Goal: Task Accomplishment & Management: Manage account settings

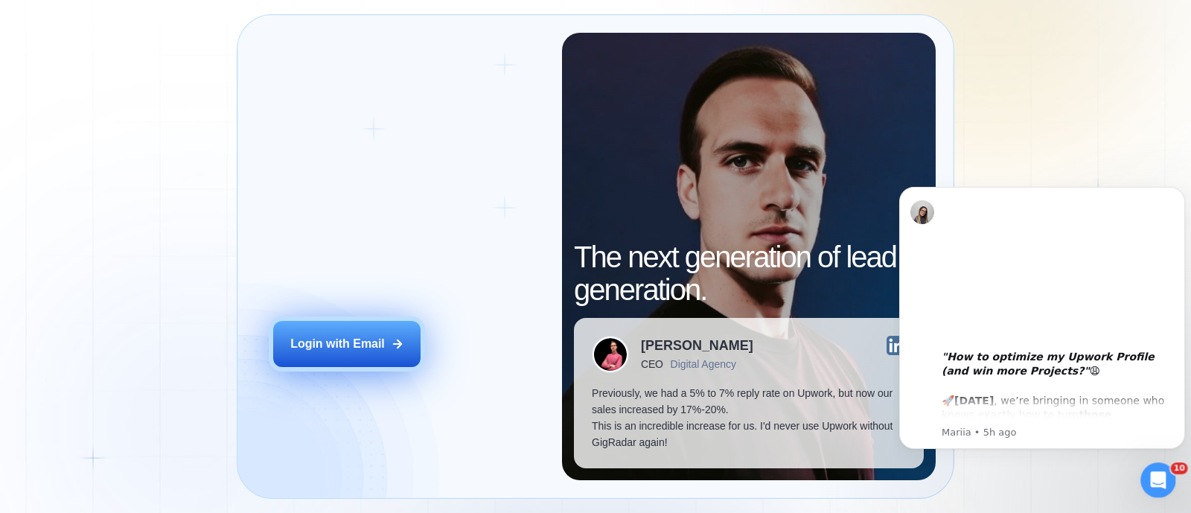
click at [295, 345] on div "Login with Email" at bounding box center [337, 344] width 95 height 16
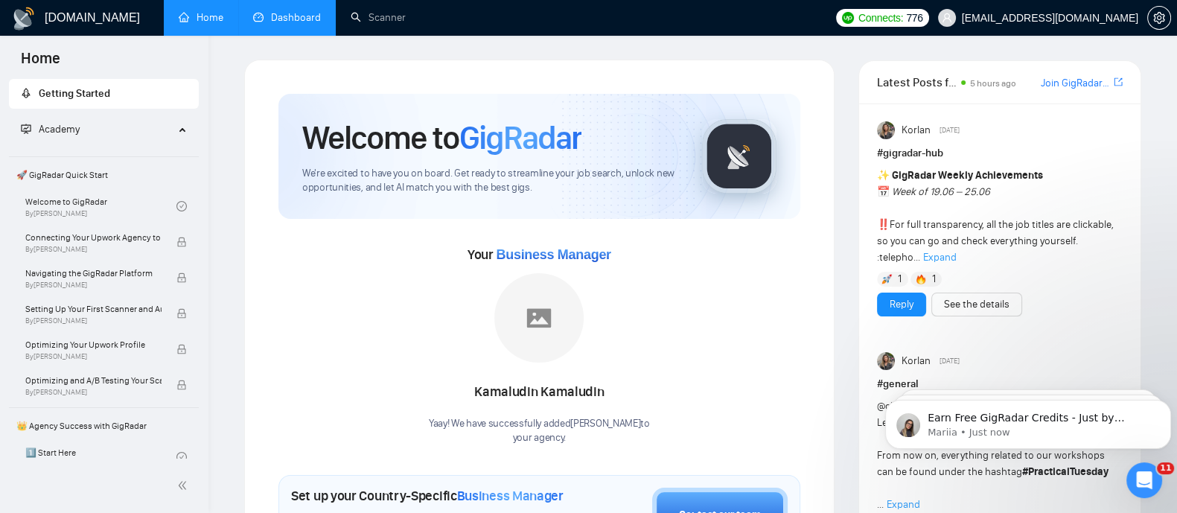
click at [301, 22] on link "Dashboard" at bounding box center [287, 17] width 68 height 13
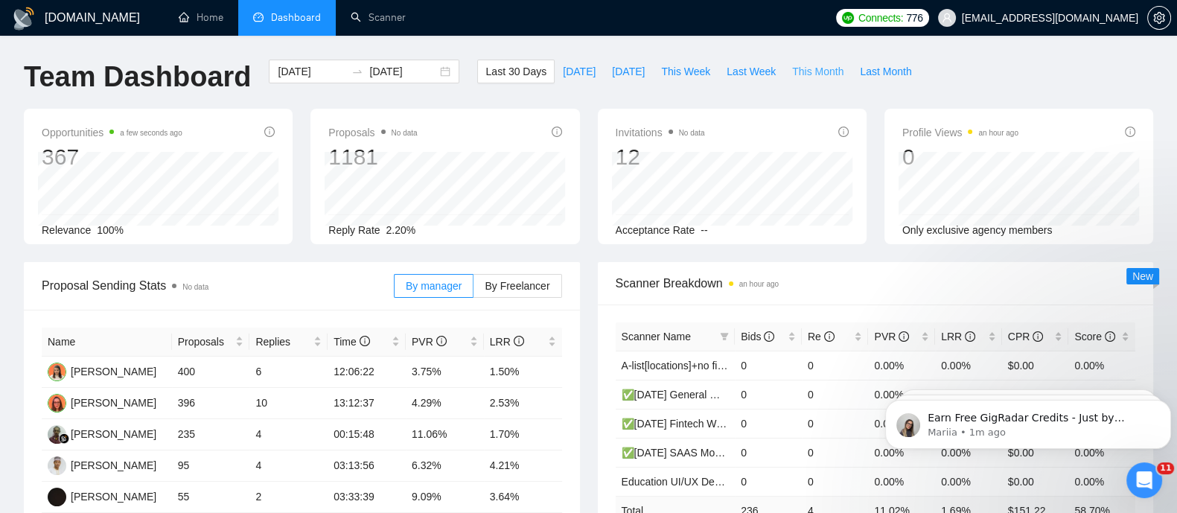
click at [814, 71] on span "This Month" at bounding box center [817, 71] width 51 height 16
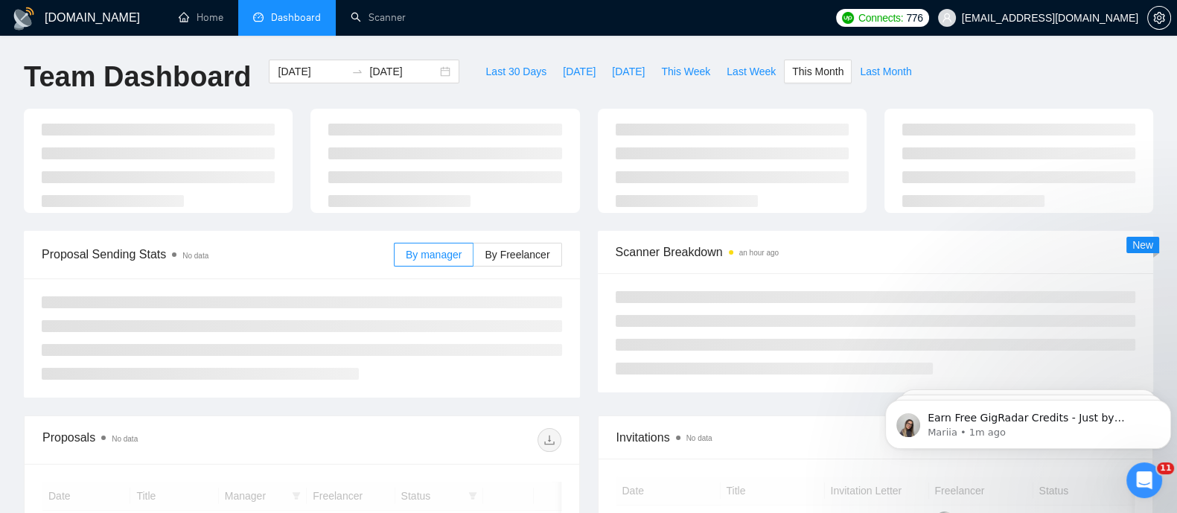
type input "[DATE]"
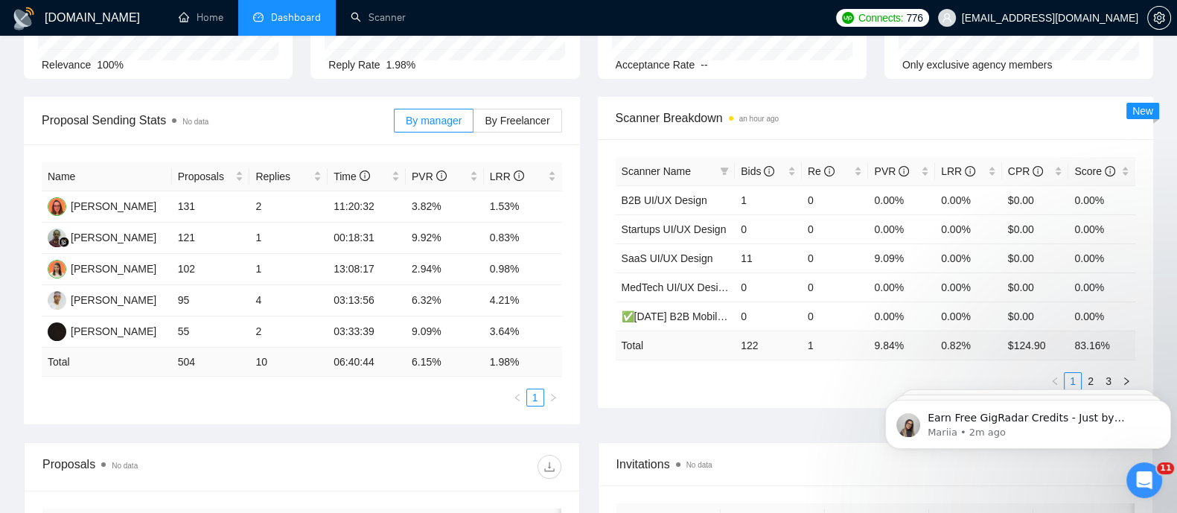
scroll to position [160, 0]
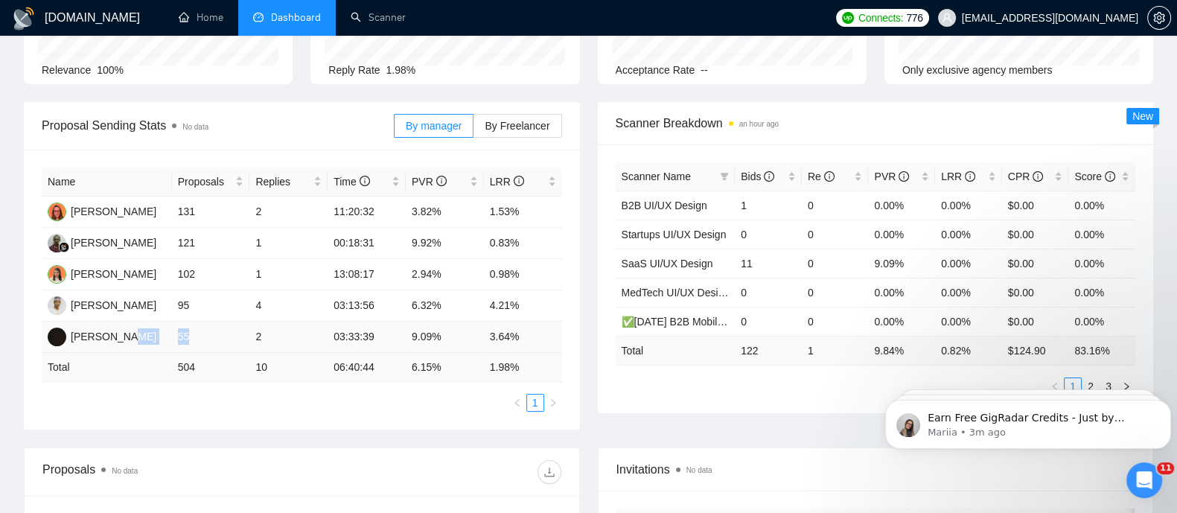
drag, startPoint x: 194, startPoint y: 344, endPoint x: 170, endPoint y: 340, distance: 24.1
click at [170, 340] on tr "Jane Rabiu 55 2 03:33:39 9.09% 3.64%" at bounding box center [302, 337] width 520 height 31
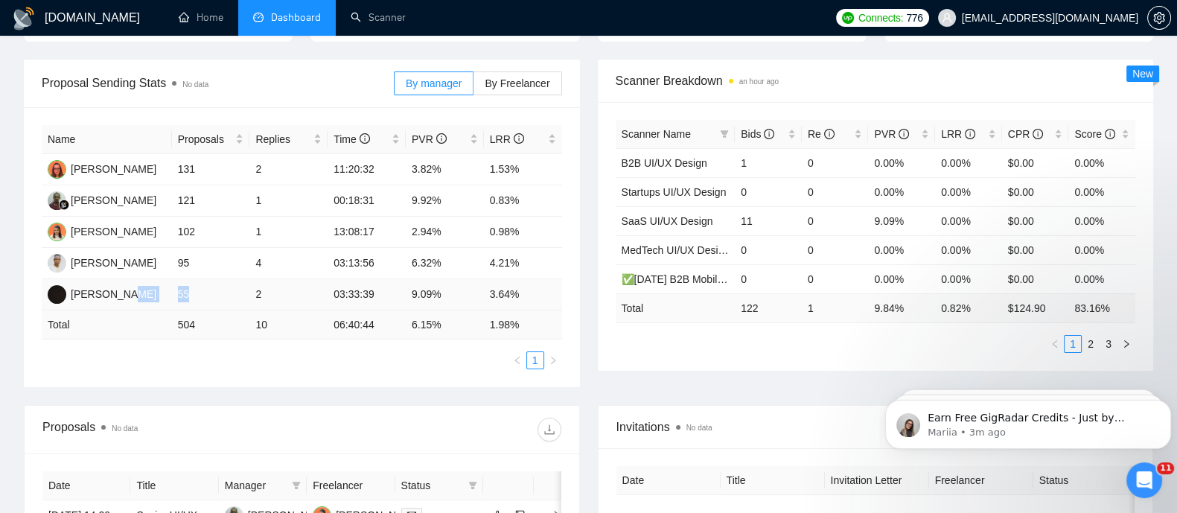
scroll to position [204, 0]
drag, startPoint x: 376, startPoint y: 297, endPoint x: 328, endPoint y: 294, distance: 48.5
click at [328, 294] on td "03:33:39" at bounding box center [367, 293] width 78 height 31
drag, startPoint x: 377, startPoint y: 261, endPoint x: 328, endPoint y: 261, distance: 49.9
click at [328, 261] on td "03:13:56" at bounding box center [367, 261] width 78 height 31
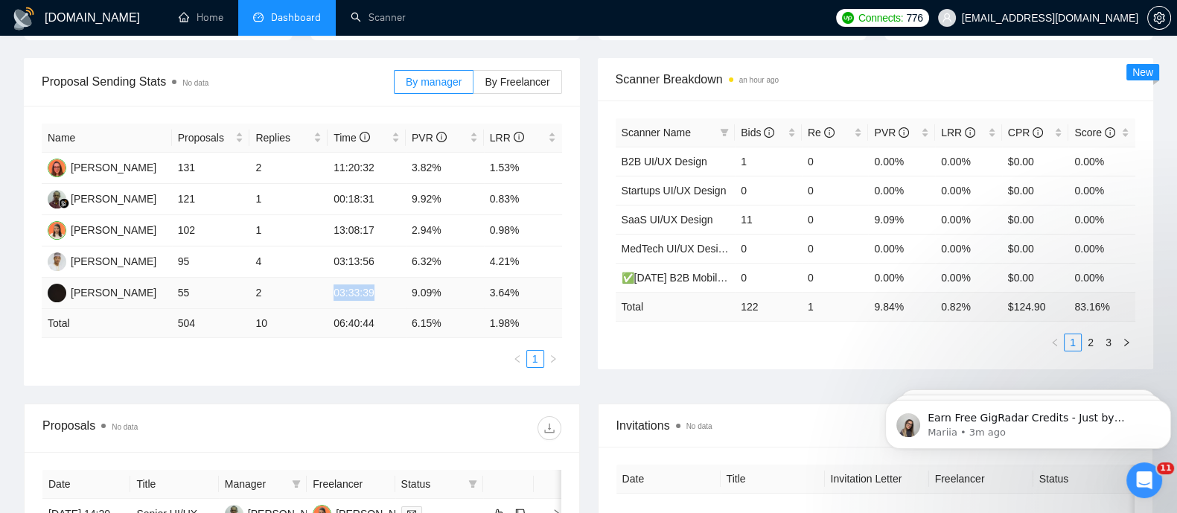
drag, startPoint x: 377, startPoint y: 299, endPoint x: 333, endPoint y: 293, distance: 44.3
click at [333, 293] on td "03:33:39" at bounding box center [367, 293] width 78 height 31
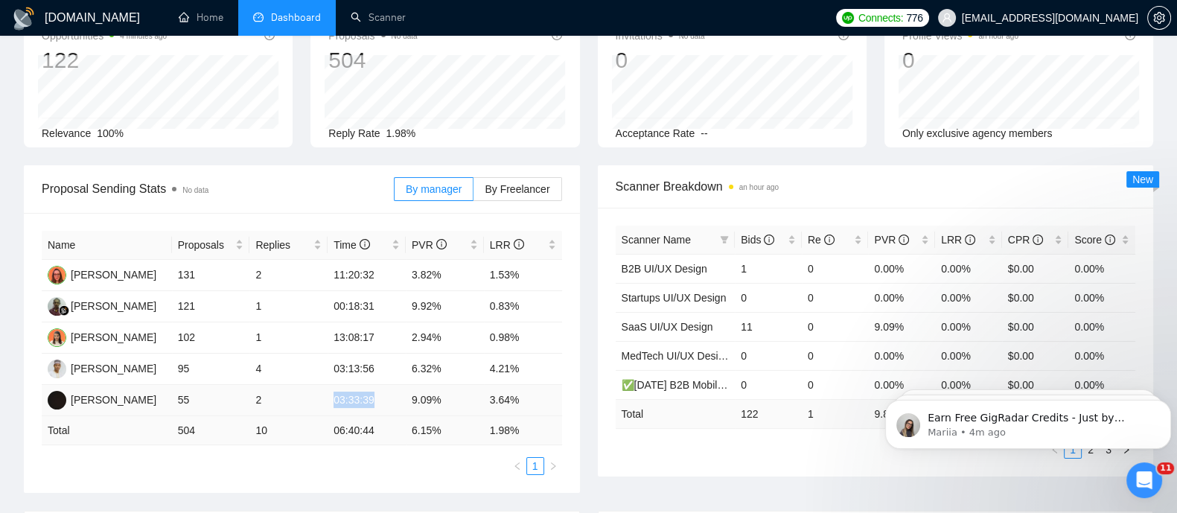
scroll to position [0, 0]
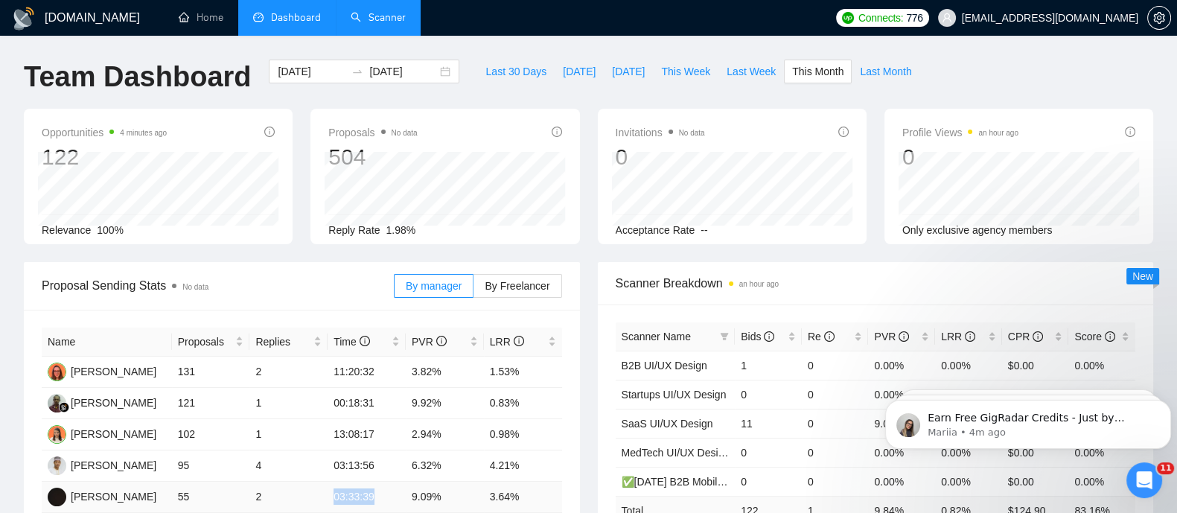
click at [389, 16] on link "Scanner" at bounding box center [378, 17] width 55 height 13
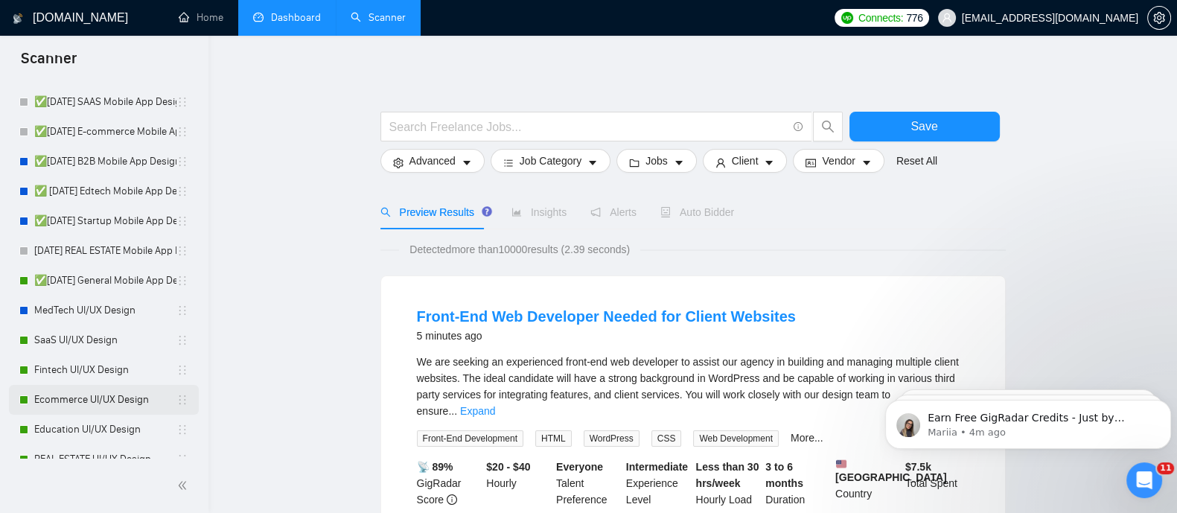
scroll to position [257, 0]
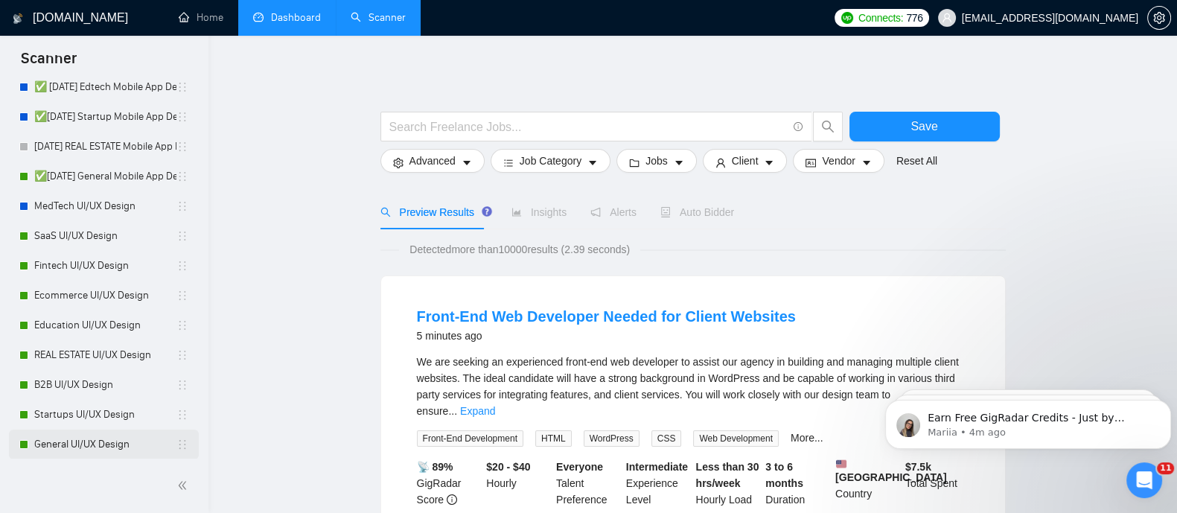
click at [89, 451] on link "General UI/UX Design" at bounding box center [105, 444] width 142 height 30
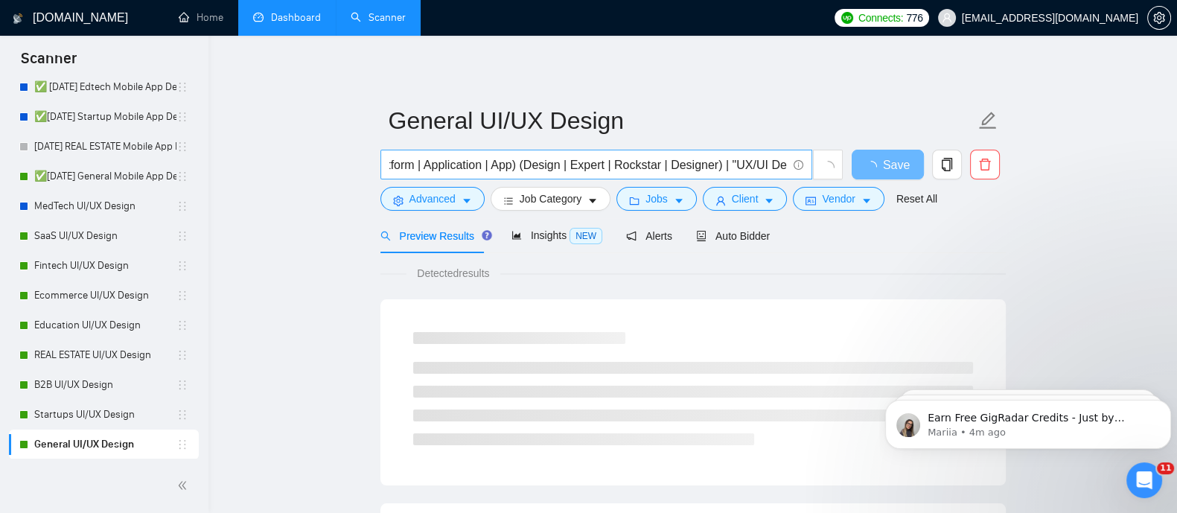
scroll to position [0, 336]
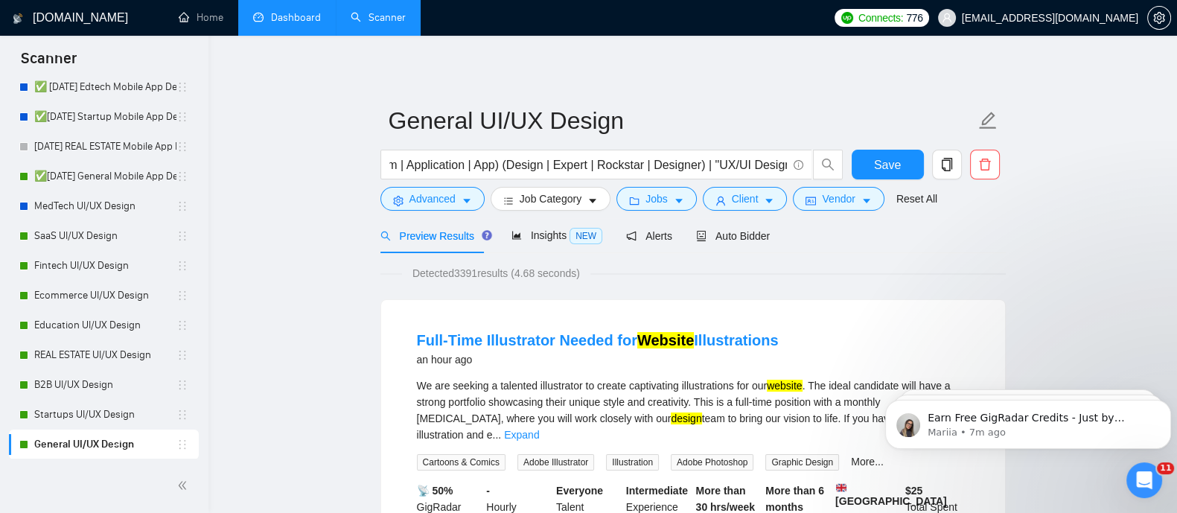
click at [286, 24] on link "Dashboard" at bounding box center [287, 17] width 68 height 13
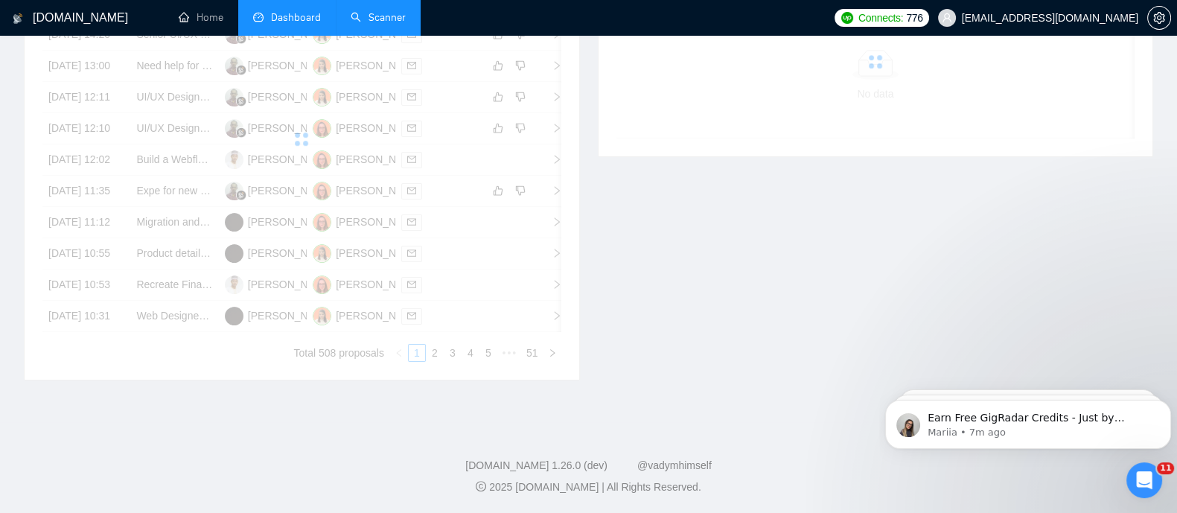
scroll to position [595, 0]
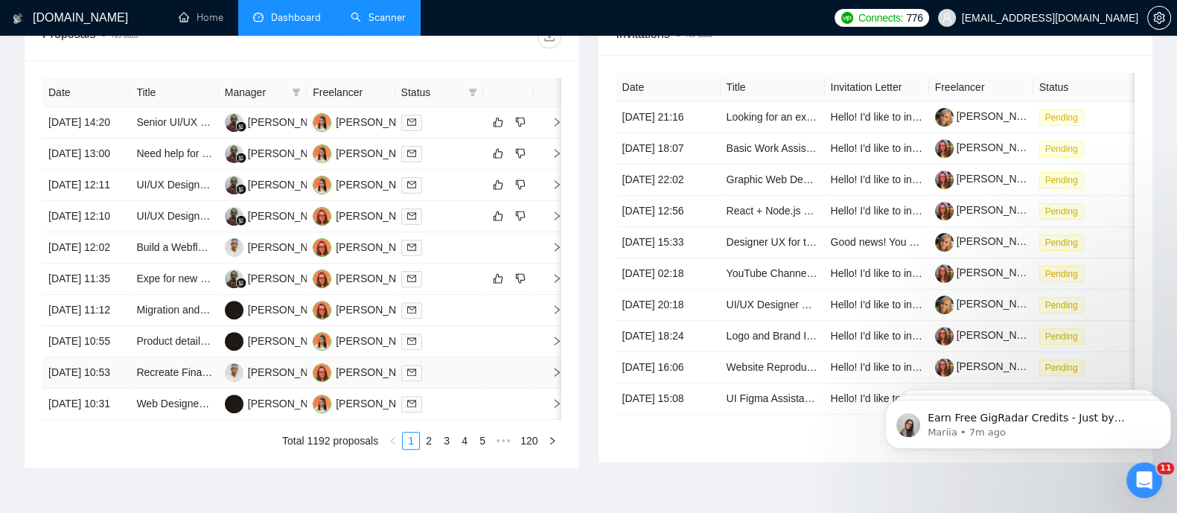
click at [119, 357] on td "13 Aug, 2025 10:53" at bounding box center [86, 372] width 88 height 31
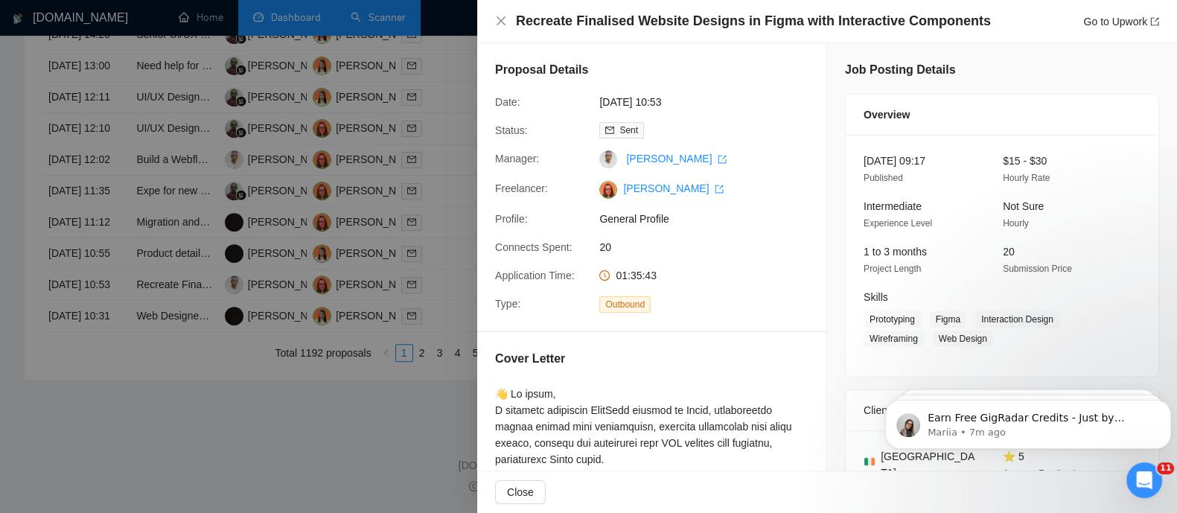
scroll to position [732, 0]
click at [1131, 25] on link "Go to Upwork" at bounding box center [1121, 22] width 76 height 12
click at [413, 384] on div at bounding box center [588, 256] width 1177 height 513
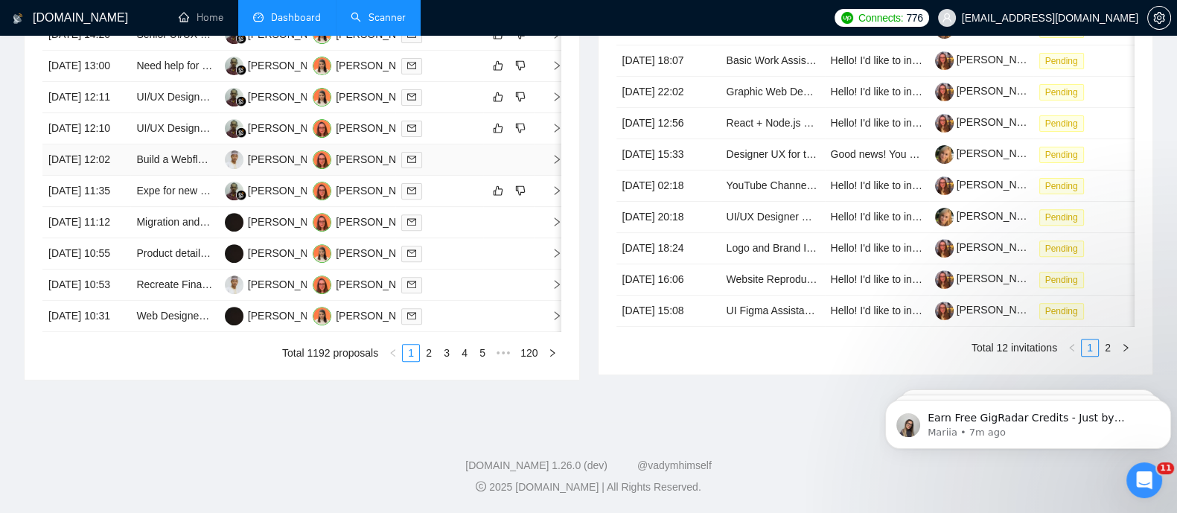
click at [144, 176] on td "Build a Webflow website for garden design business" at bounding box center [174, 159] width 88 height 31
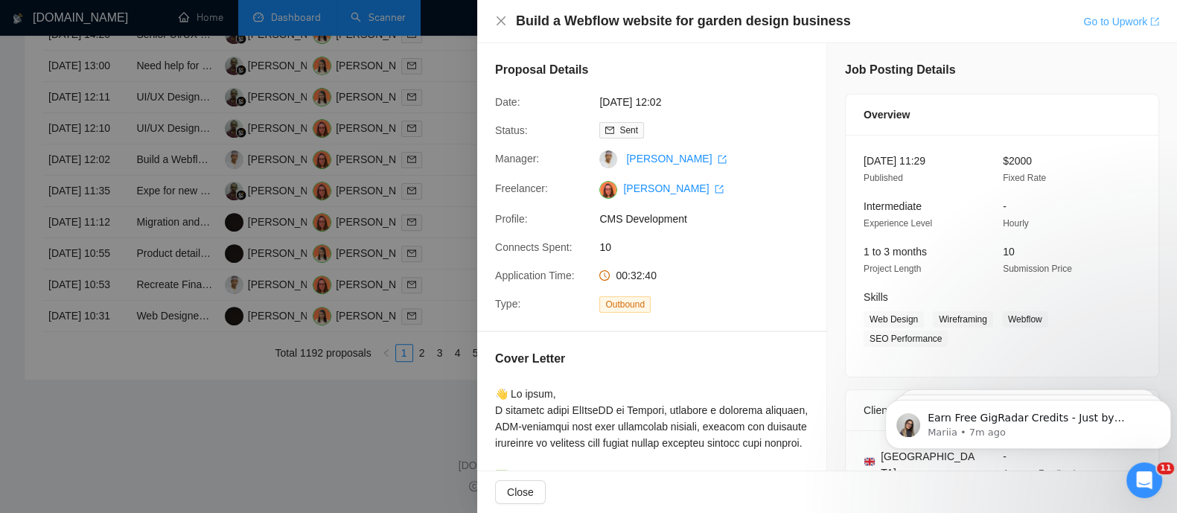
click at [1108, 20] on link "Go to Upwork" at bounding box center [1121, 22] width 76 height 12
click at [495, 26] on icon "close" at bounding box center [501, 21] width 12 height 12
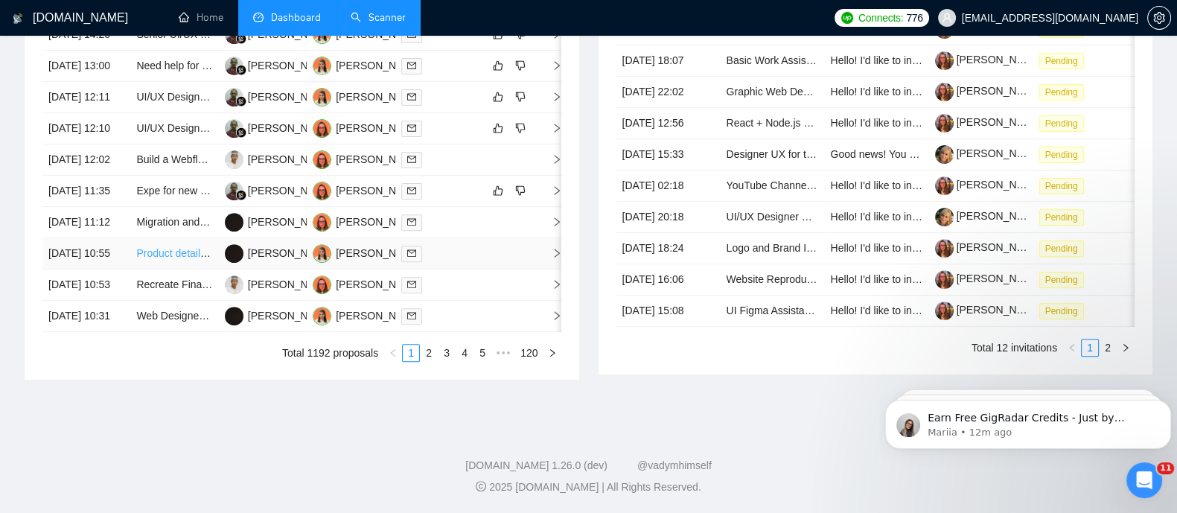
click at [143, 259] on link "Product details UX redesign for a ecommerce web page" at bounding box center [265, 253] width 258 height 12
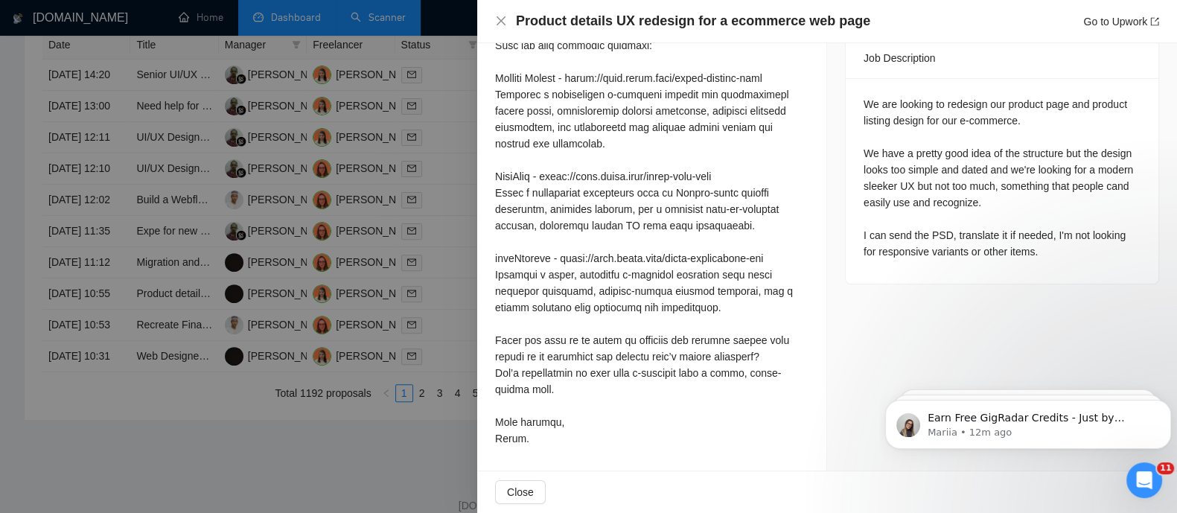
scroll to position [639, 0]
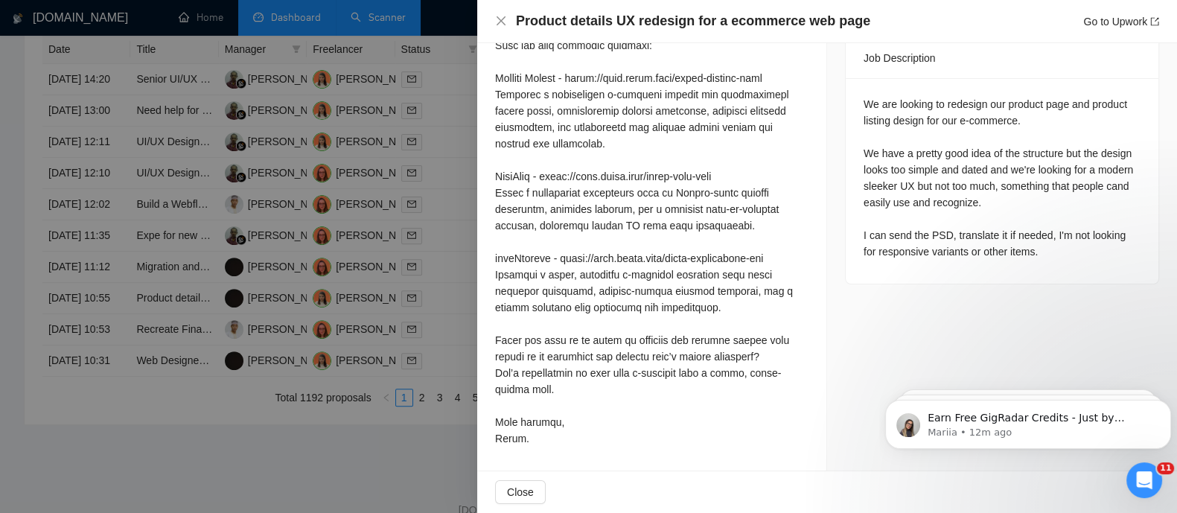
click at [453, 267] on div at bounding box center [588, 256] width 1177 height 513
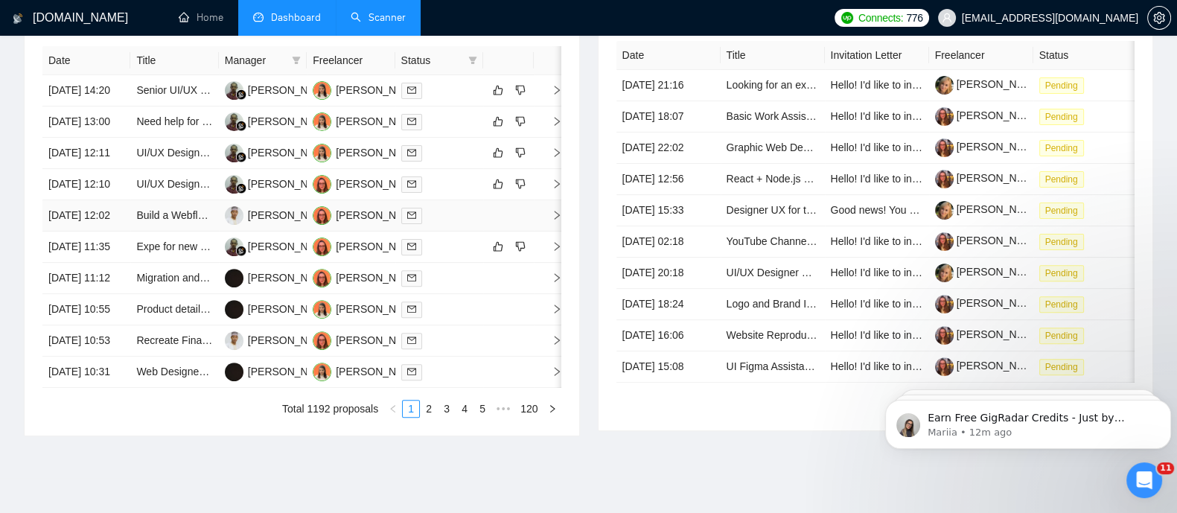
scroll to position [521, 0]
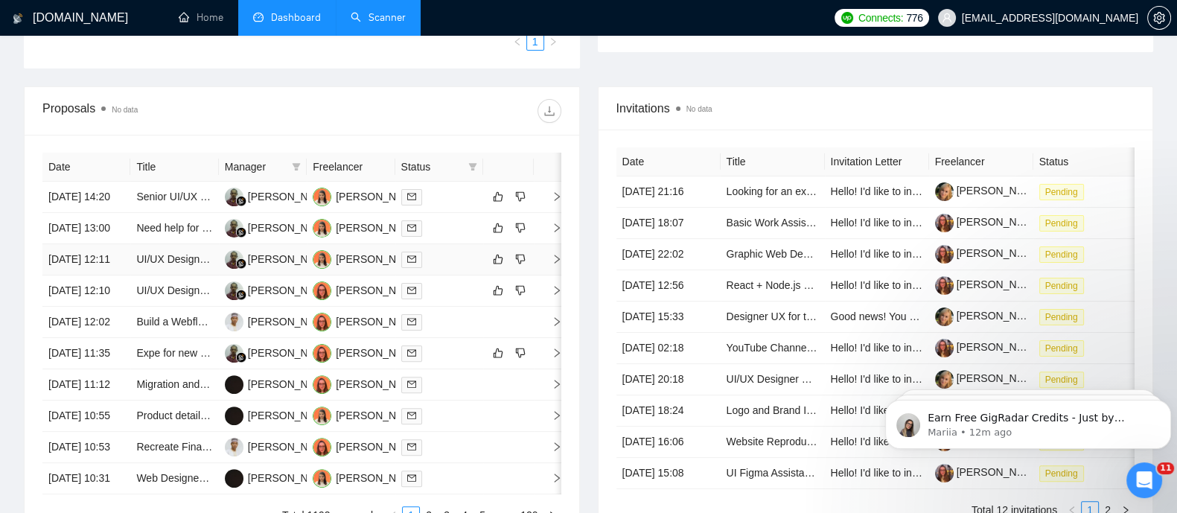
click at [119, 275] on td "13 Aug, 2025 12:11" at bounding box center [86, 259] width 88 height 31
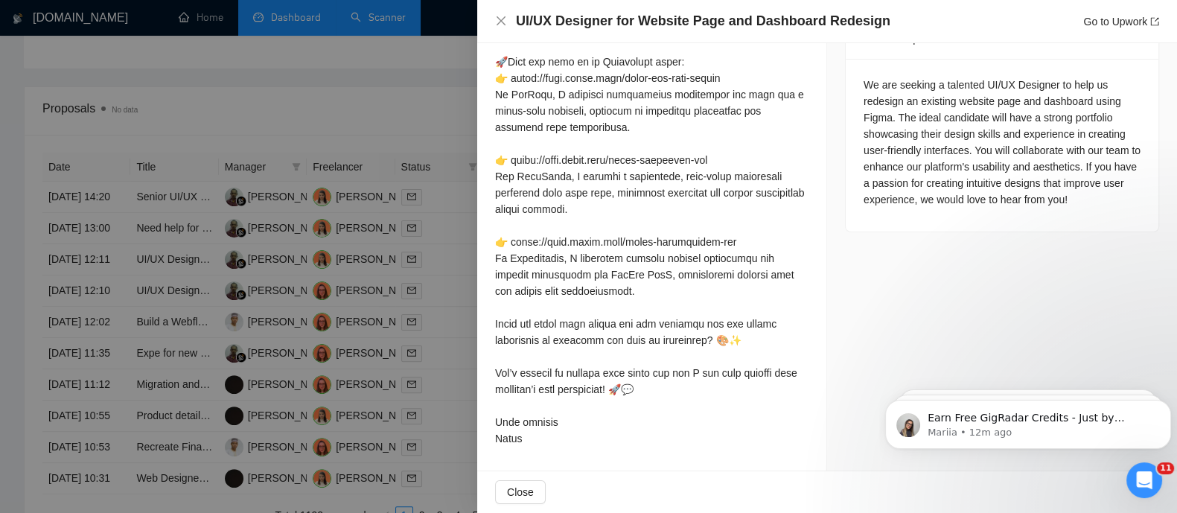
scroll to position [629, 0]
click at [311, 345] on div at bounding box center [588, 256] width 1177 height 513
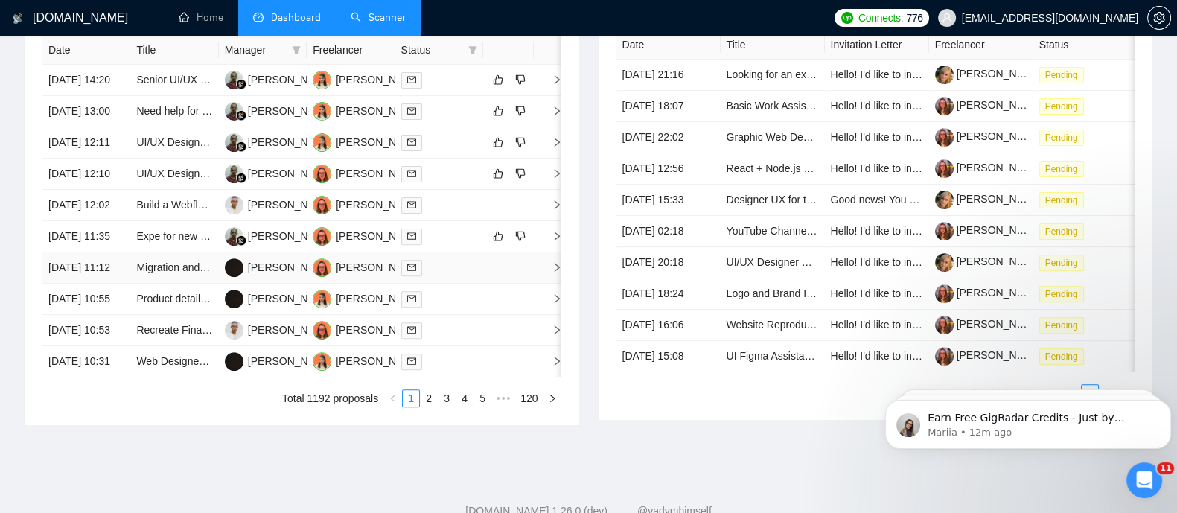
scroll to position [746, 0]
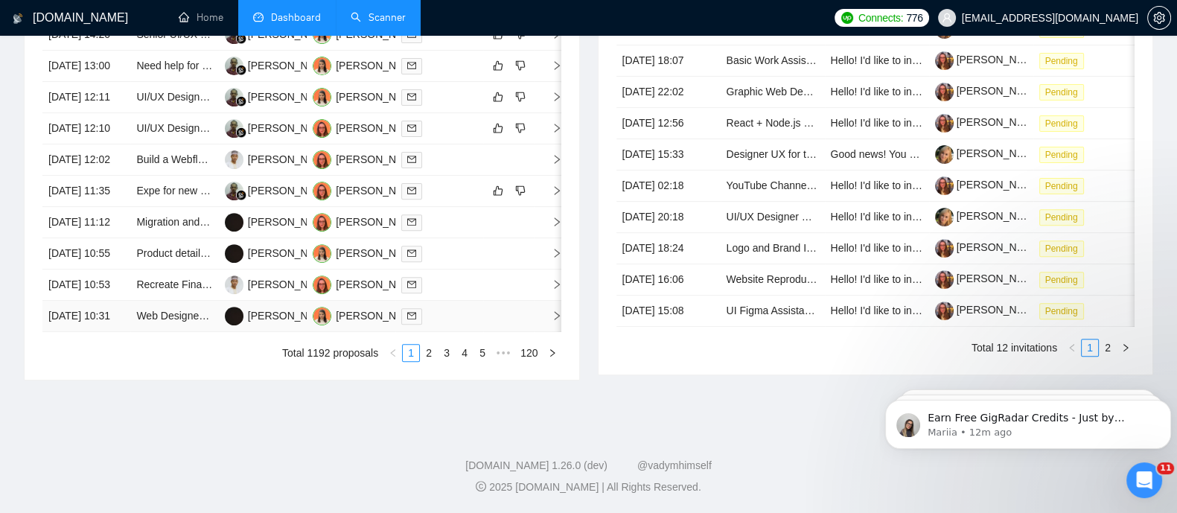
click at [100, 332] on td "13 Aug, 2025 10:31" at bounding box center [86, 316] width 88 height 31
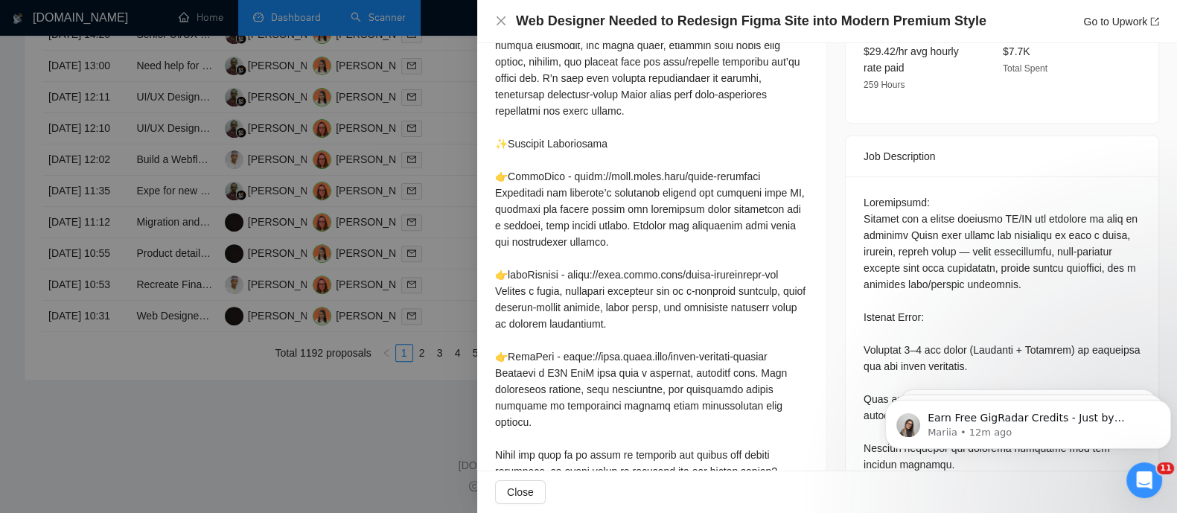
scroll to position [514, 0]
click at [100, 273] on div at bounding box center [588, 256] width 1177 height 513
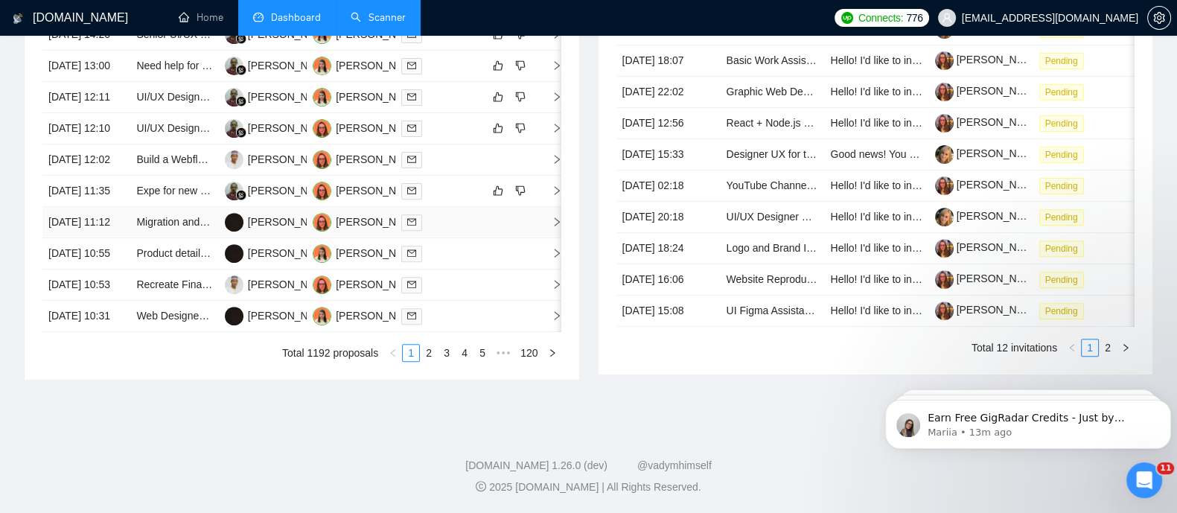
scroll to position [0, 0]
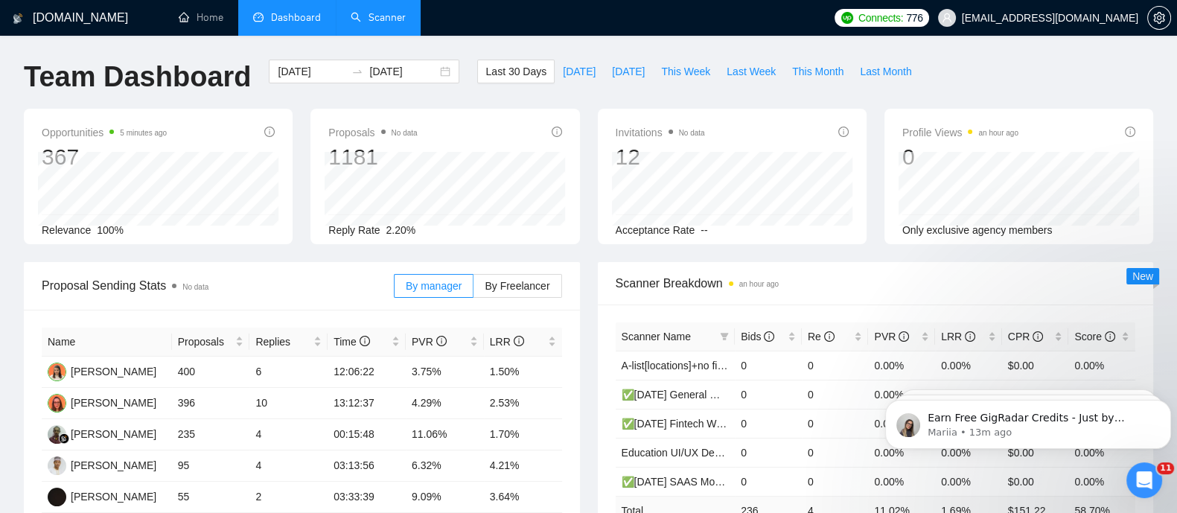
click at [372, 11] on link "Scanner" at bounding box center [378, 17] width 55 height 13
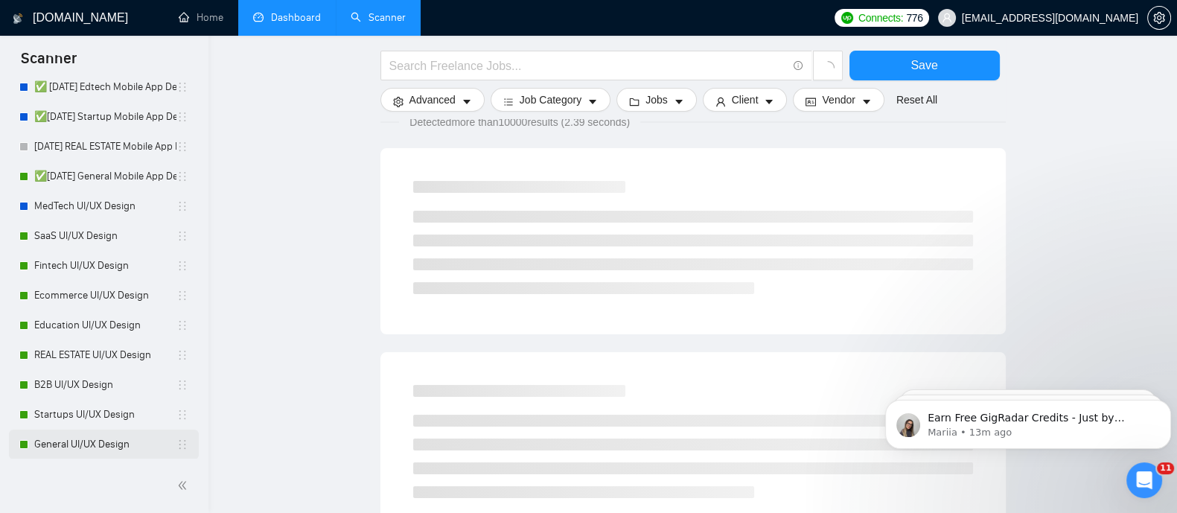
scroll to position [138, 0]
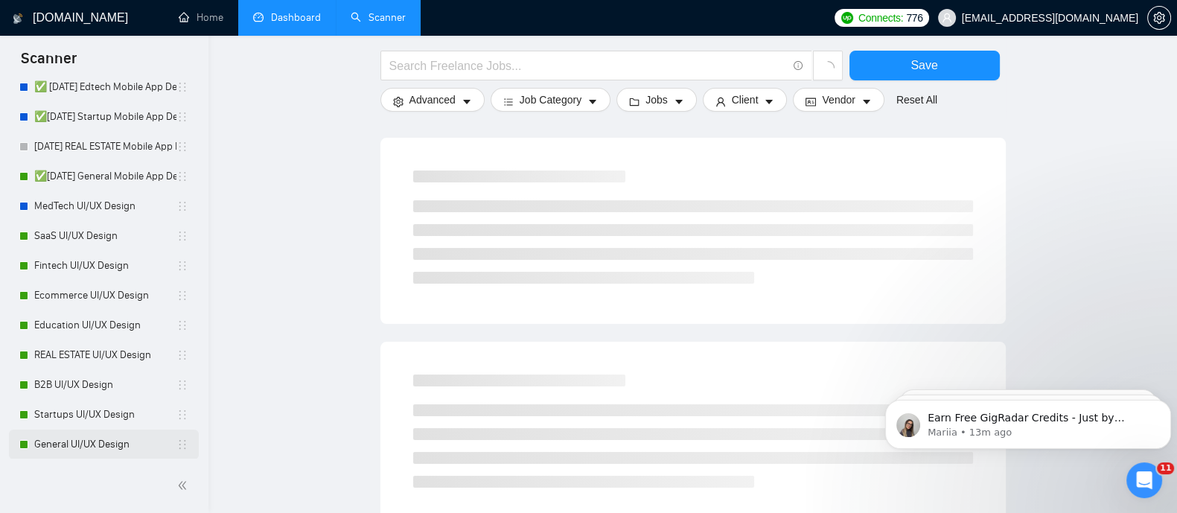
click at [94, 440] on link "General UI/UX Design" at bounding box center [105, 444] width 142 height 30
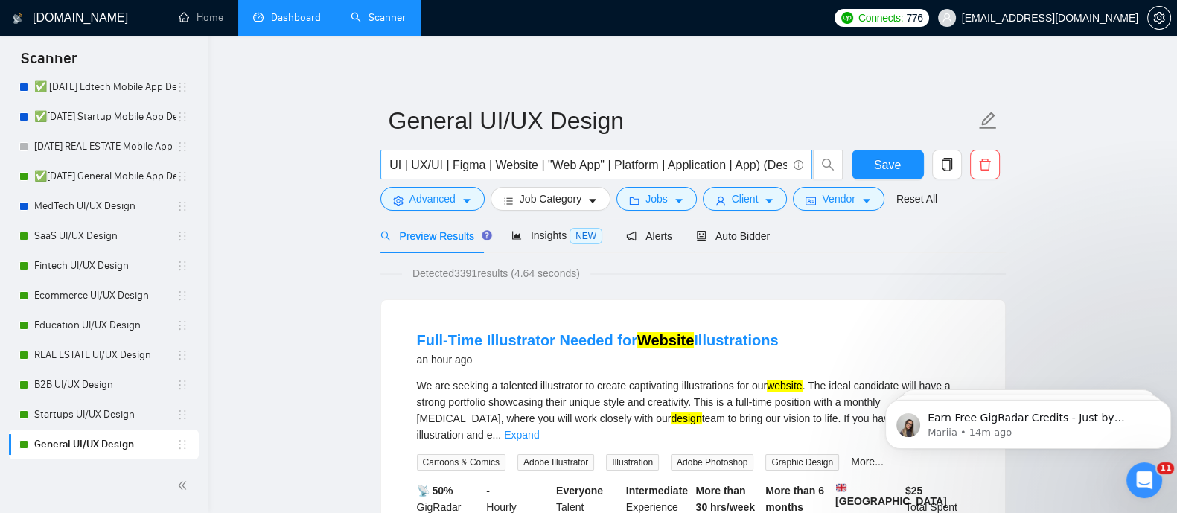
scroll to position [0, 74]
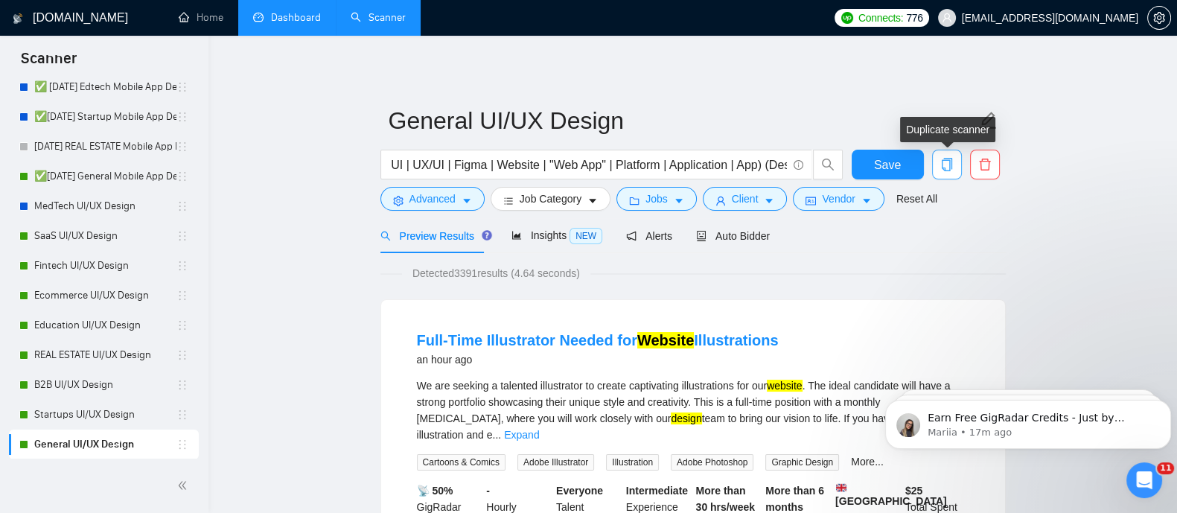
click at [938, 172] on button "button" at bounding box center [947, 165] width 30 height 30
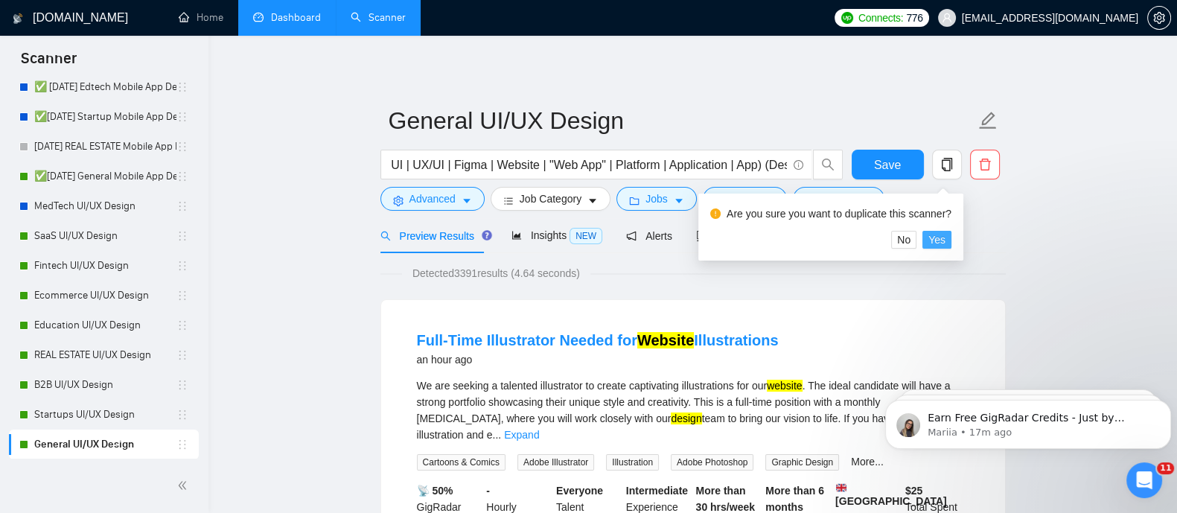
click at [943, 240] on button "Yes" at bounding box center [936, 240] width 29 height 18
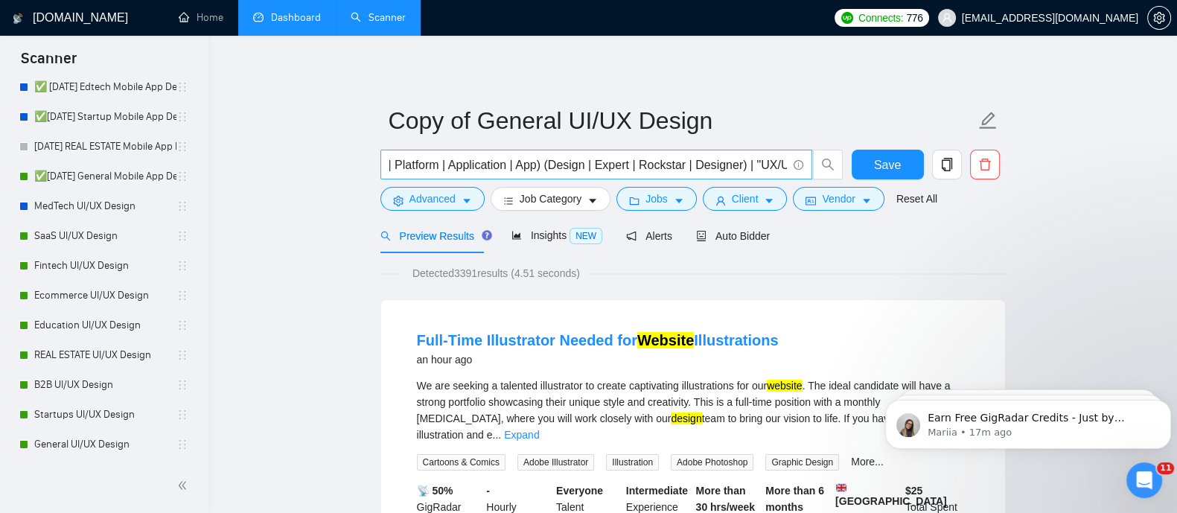
scroll to position [0, 336]
drag, startPoint x: 691, startPoint y: 165, endPoint x: 662, endPoint y: 169, distance: 28.5
click at [662, 169] on input "((UI/UX | UX | UI | UX/UI | Figma | Website | "Web App" | Platform | Applicatio…" at bounding box center [587, 165] width 397 height 19
click at [694, 164] on input "((UI/UX | UX | UI | UX/UI | Figma | Website | "Web App" | Platform | Applicatio…" at bounding box center [587, 165] width 397 height 19
drag, startPoint x: 694, startPoint y: 164, endPoint x: 787, endPoint y: 167, distance: 93.1
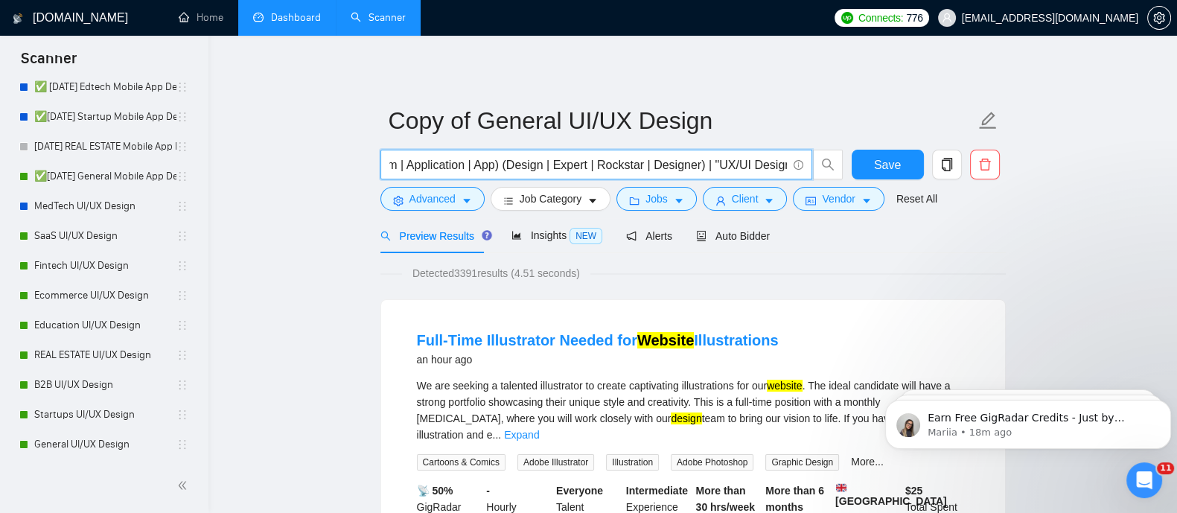
click at [787, 167] on span "((UI/UX | UX | UI | UX/UI | Figma | Website | "Web App" | Platform | Applicatio…" at bounding box center [596, 165] width 432 height 30
click at [597, 165] on input "((UI/UX | UX | UI | UX/UI | Figma | Website | "Web App" | Platform | Applicatio…" at bounding box center [587, 165] width 397 height 19
click at [574, 165] on input "((UI/UX | UX | UI | UX/UI | Figma | Website | "Web App" | Platform | Applicatio…" at bounding box center [587, 165] width 397 height 19
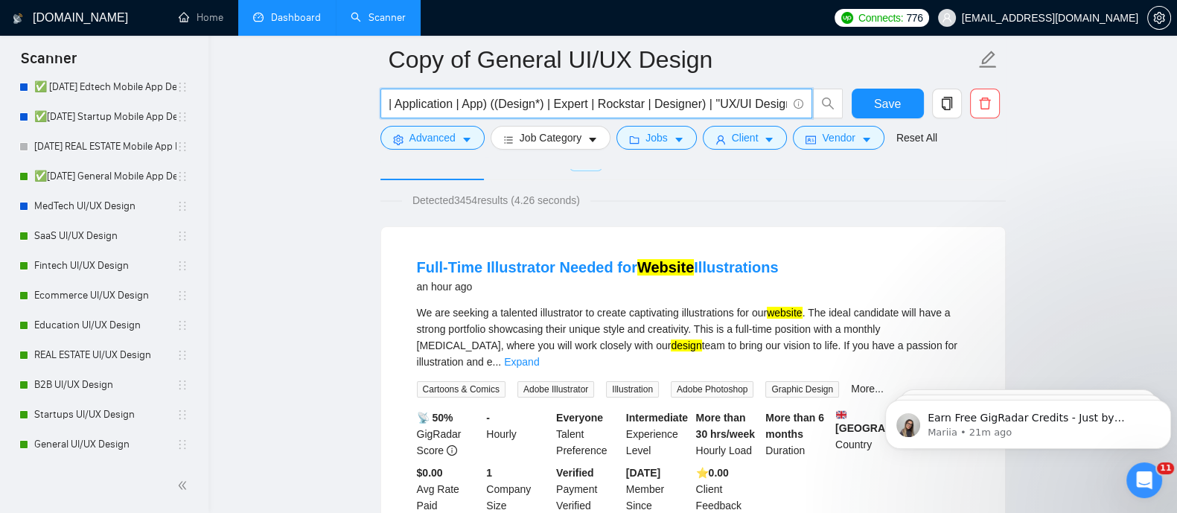
scroll to position [86, 0]
type input "((UI/UX | UX | UI | UX/UI | Figma | Website | "Web App" | Platform | Applicatio…"
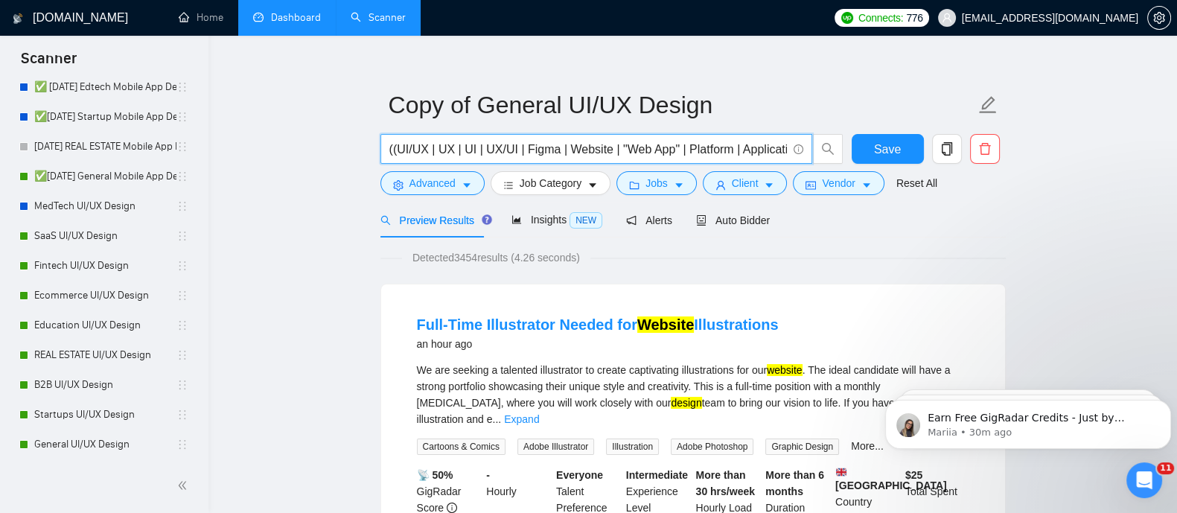
scroll to position [287, 0]
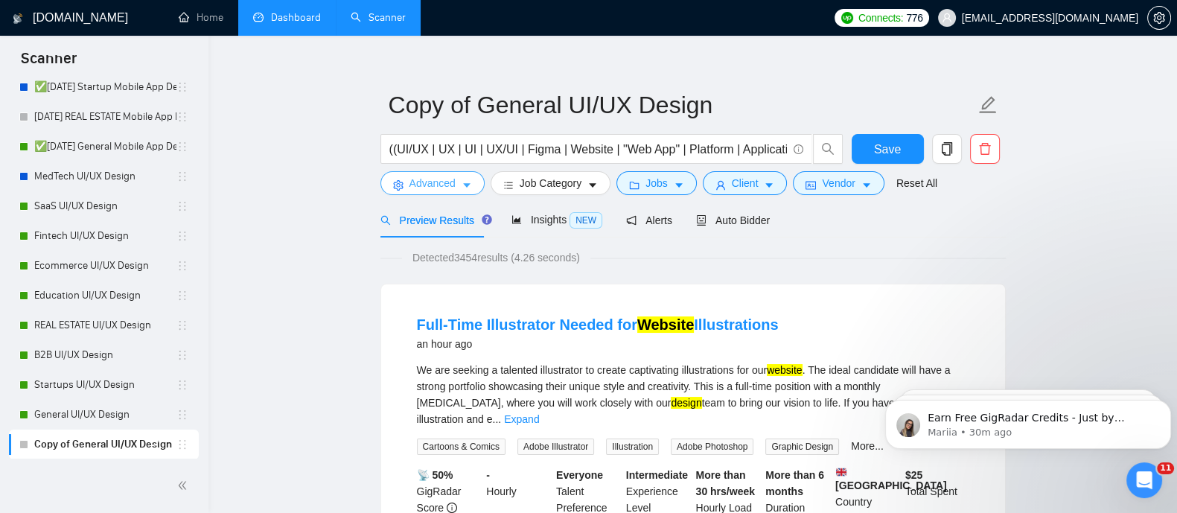
click at [429, 192] on button "Advanced" at bounding box center [432, 183] width 104 height 24
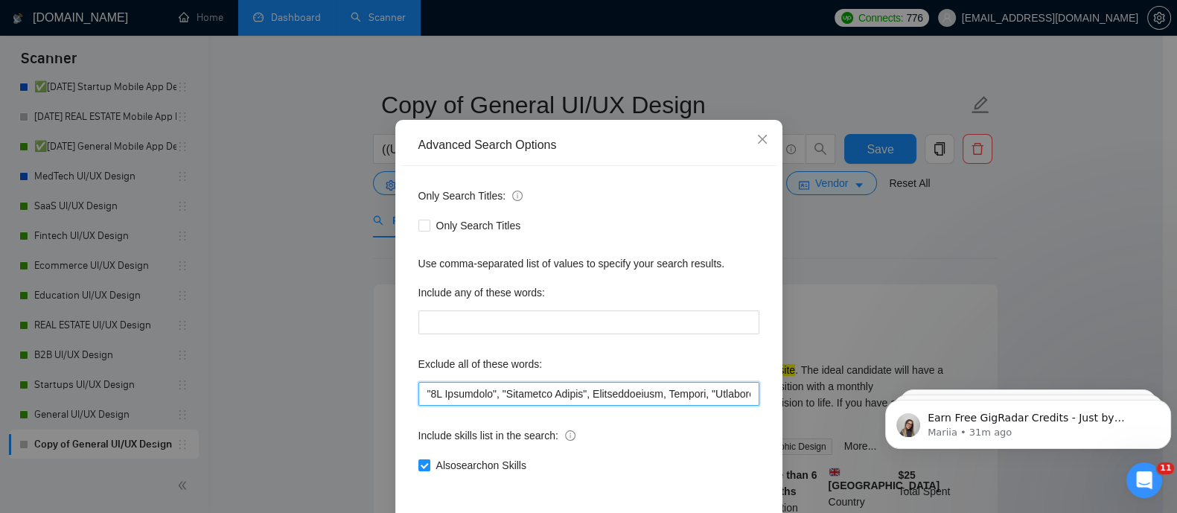
scroll to position [0, 0]
drag, startPoint x: 654, startPoint y: 395, endPoint x: 412, endPoint y: 391, distance: 241.9
click at [418, 391] on input "text" at bounding box center [588, 394] width 341 height 24
drag, startPoint x: 477, startPoint y: 392, endPoint x: 726, endPoint y: 394, distance: 248.6
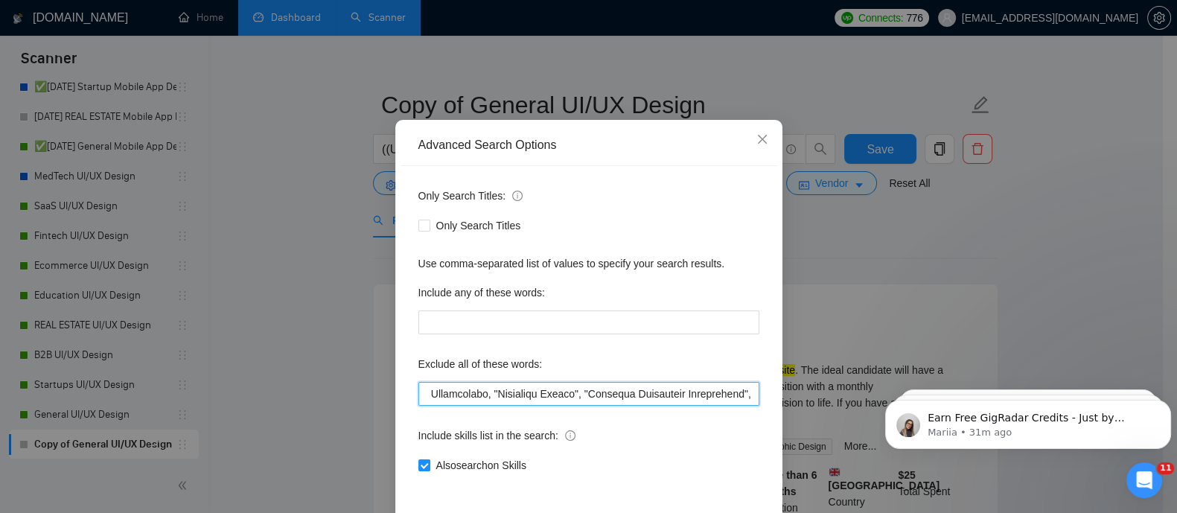
click at [726, 394] on input "text" at bounding box center [588, 394] width 341 height 24
drag, startPoint x: 447, startPoint y: 398, endPoint x: 528, endPoint y: 403, distance: 82.0
click at [528, 403] on input "text" at bounding box center [588, 394] width 341 height 24
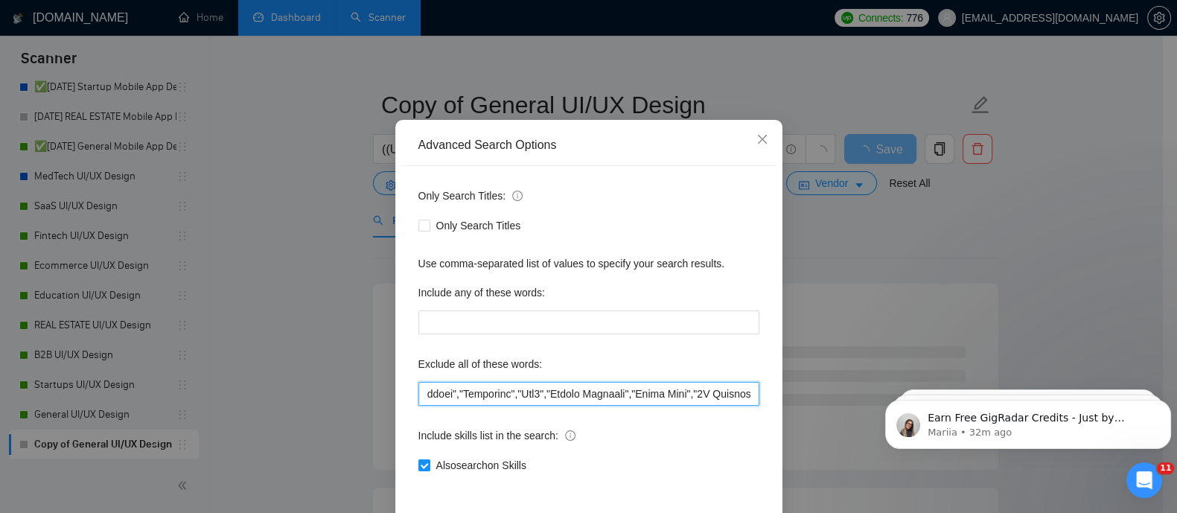
scroll to position [0, 188]
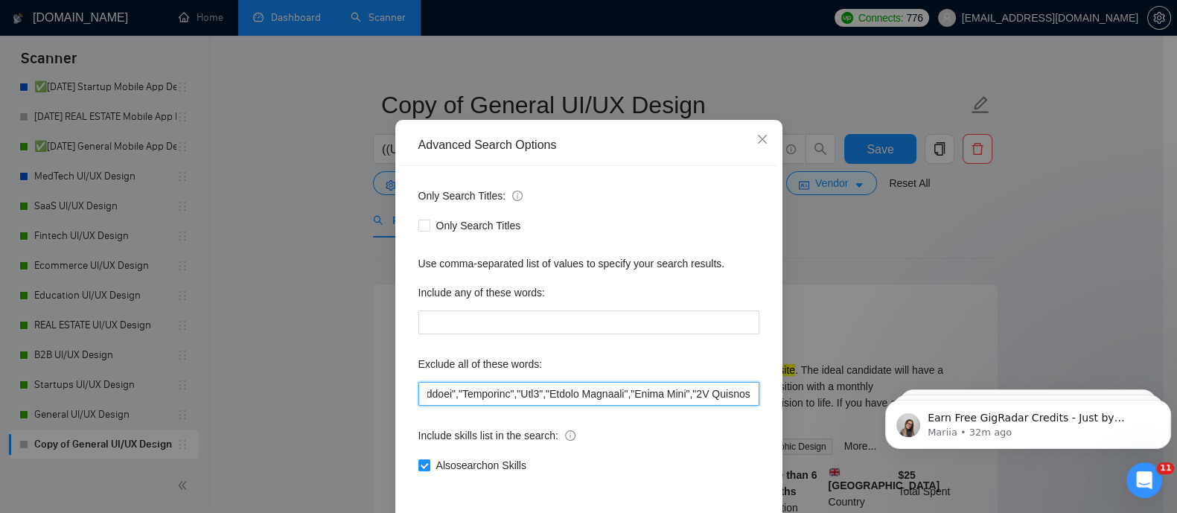
drag, startPoint x: 448, startPoint y: 394, endPoint x: 541, endPoint y: 378, distance: 94.5
click at [541, 378] on div "Exclude all of these words:" at bounding box center [588, 379] width 341 height 54
drag, startPoint x: 508, startPoint y: 393, endPoint x: 696, endPoint y: 390, distance: 188.3
click at [696, 390] on input "text" at bounding box center [588, 394] width 341 height 24
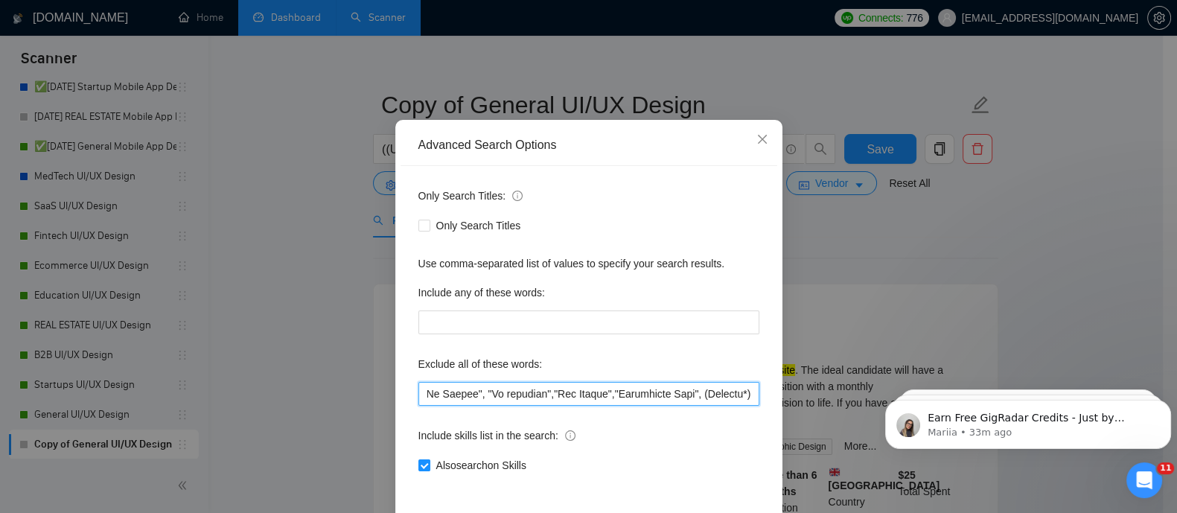
scroll to position [0, 3506]
drag, startPoint x: 457, startPoint y: 396, endPoint x: 472, endPoint y: 383, distance: 20.0
click at [472, 383] on input "text" at bounding box center [588, 394] width 341 height 24
drag, startPoint x: 495, startPoint y: 396, endPoint x: 552, endPoint y: 378, distance: 60.0
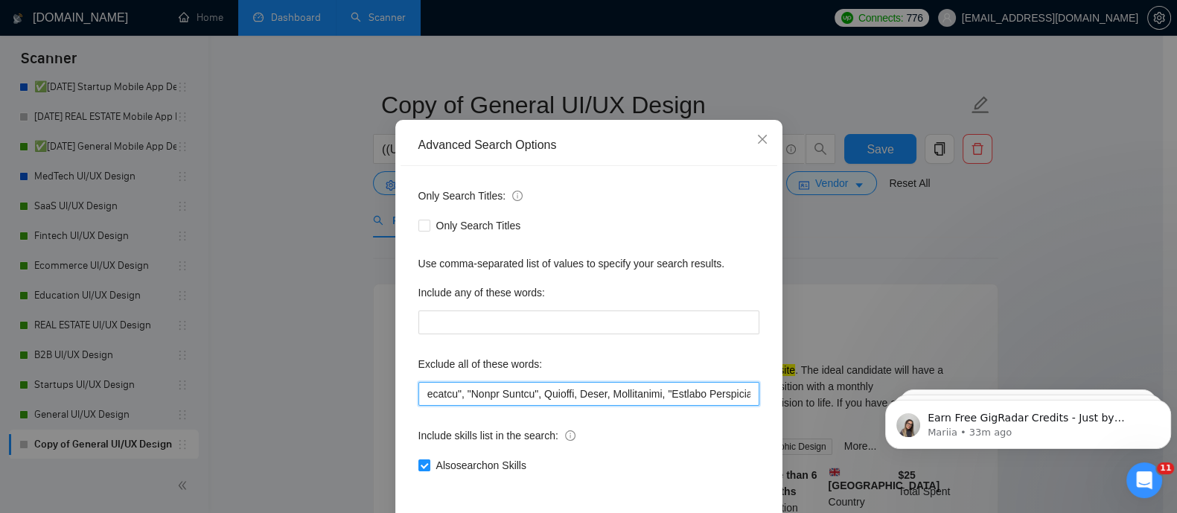
click at [552, 378] on div "Exclude all of these words:" at bounding box center [588, 379] width 341 height 54
drag, startPoint x: 577, startPoint y: 396, endPoint x: 774, endPoint y: 396, distance: 197.2
click at [774, 396] on div "Advanced Search Options Only Search Titles: Only Search Titles Use comma-separa…" at bounding box center [588, 256] width 1177 height 513
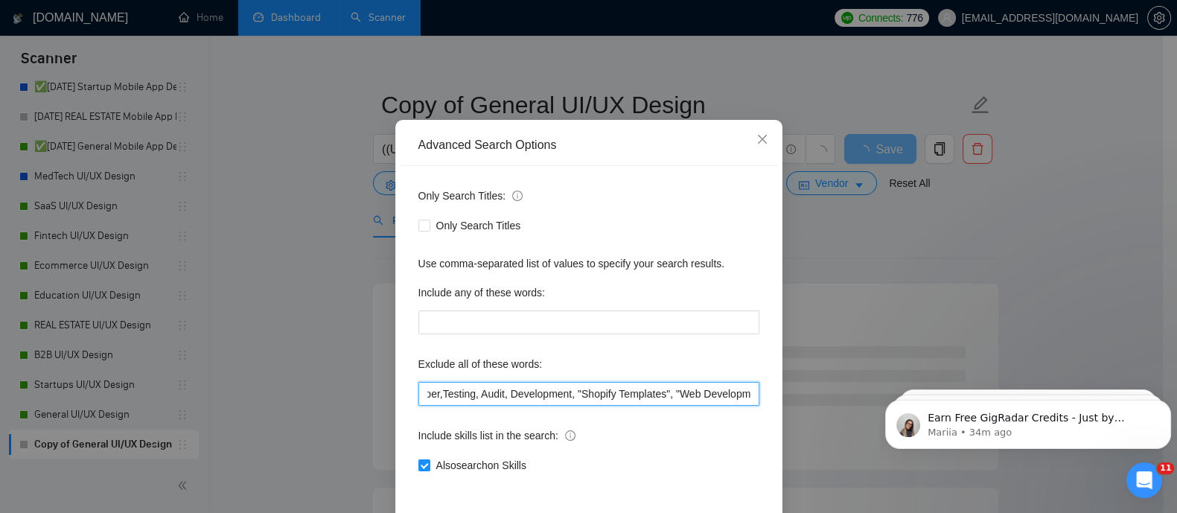
scroll to position [0, 1122]
drag, startPoint x: 644, startPoint y: 389, endPoint x: 805, endPoint y: 389, distance: 160.8
click at [805, 389] on div "Advanced Search Options Only Search Titles: Only Search Titles Use comma-separa…" at bounding box center [588, 256] width 1177 height 513
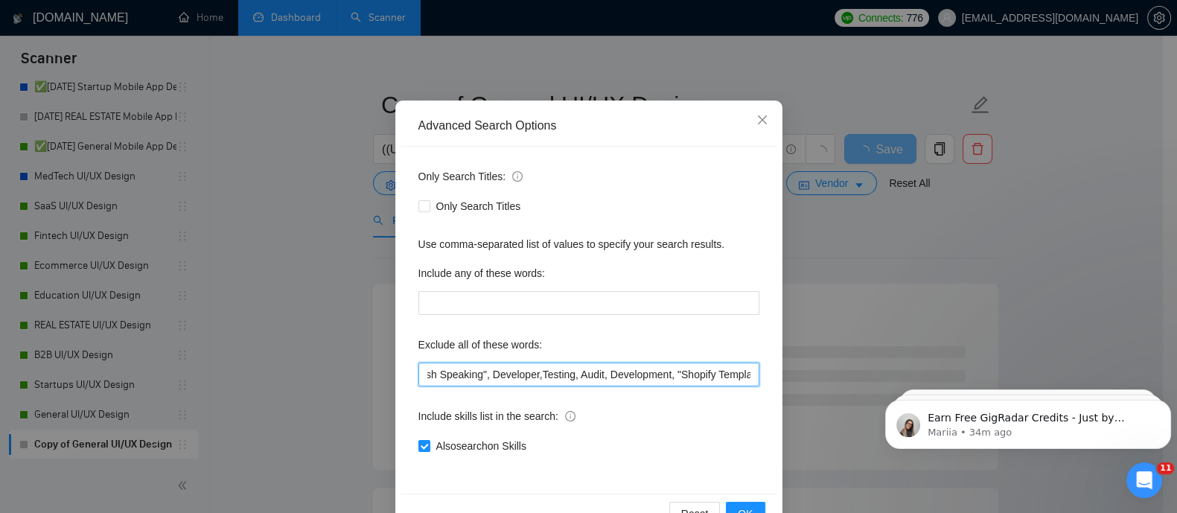
scroll to position [65, 0]
drag, startPoint x: 648, startPoint y: 375, endPoint x: 579, endPoint y: 371, distance: 68.6
click at [579, 371] on input ""Pay Per Click Advertising", PPC , "Squarespace", "Button Designer","Pitch Deck…" at bounding box center [588, 373] width 341 height 24
click at [584, 370] on input ""Pay Per Click Advertising", PPC , "Squarespace", "Button Designer","Pitch Deck…" at bounding box center [588, 373] width 341 height 24
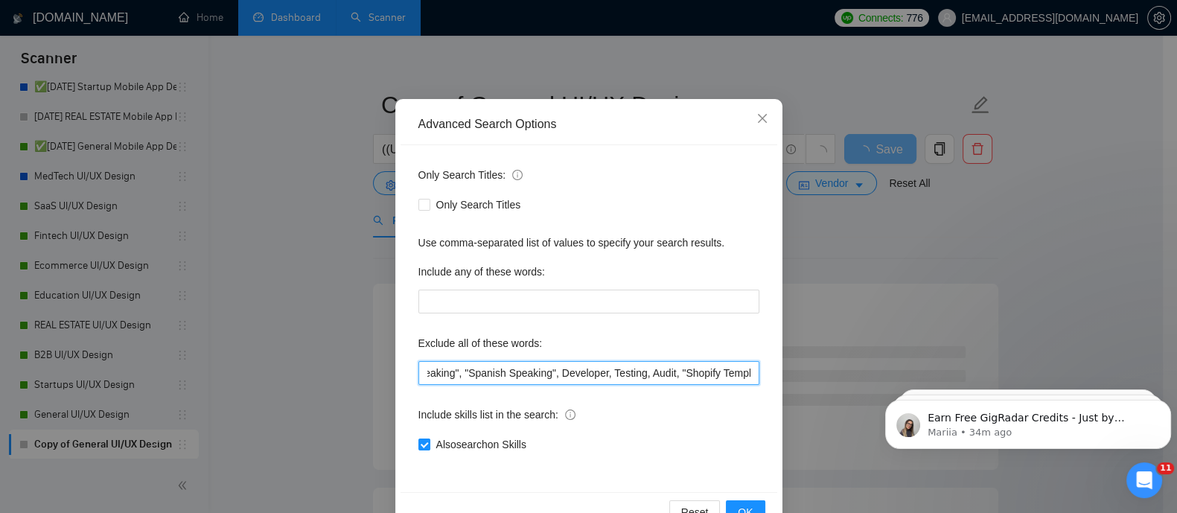
scroll to position [106, 0]
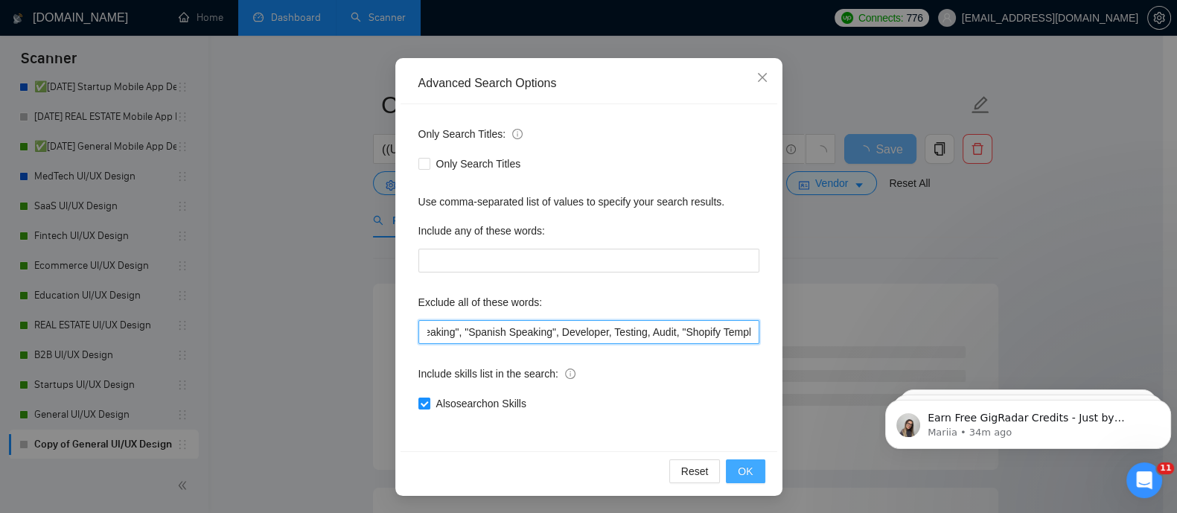
type input ""Pay Per Click Advertising", PPC , "Squarespace", "Button Designer","Pitch Deck…"
click at [745, 467] on span "OK" at bounding box center [745, 471] width 15 height 16
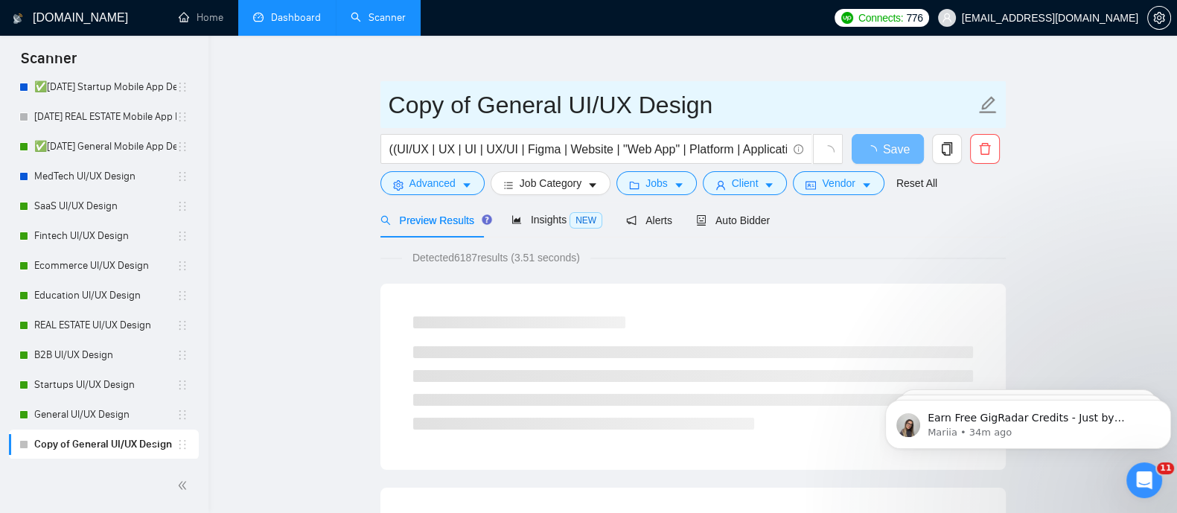
drag, startPoint x: 393, startPoint y: 103, endPoint x: 473, endPoint y: 102, distance: 79.7
click at [473, 102] on input "Copy of General UI/UX Design" at bounding box center [682, 104] width 587 height 37
click at [482, 101] on input "General UI/UX Design" at bounding box center [682, 104] width 587 height 37
drag, startPoint x: 485, startPoint y: 98, endPoint x: 638, endPoint y: 109, distance: 153.8
click at [638, 109] on input "General UI/UX Design" at bounding box center [682, 104] width 587 height 37
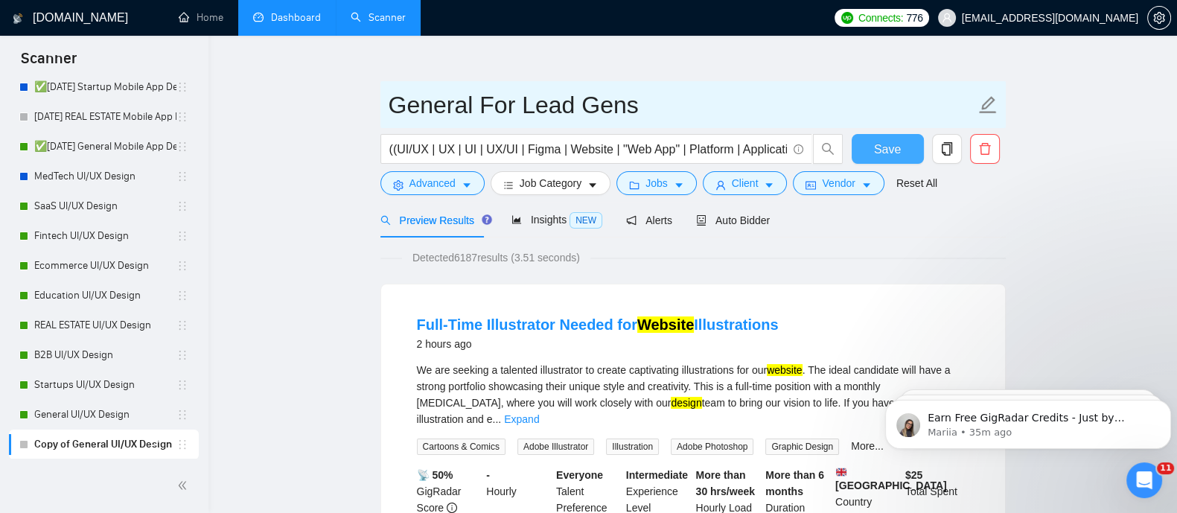
type input "General For Lead Gens"
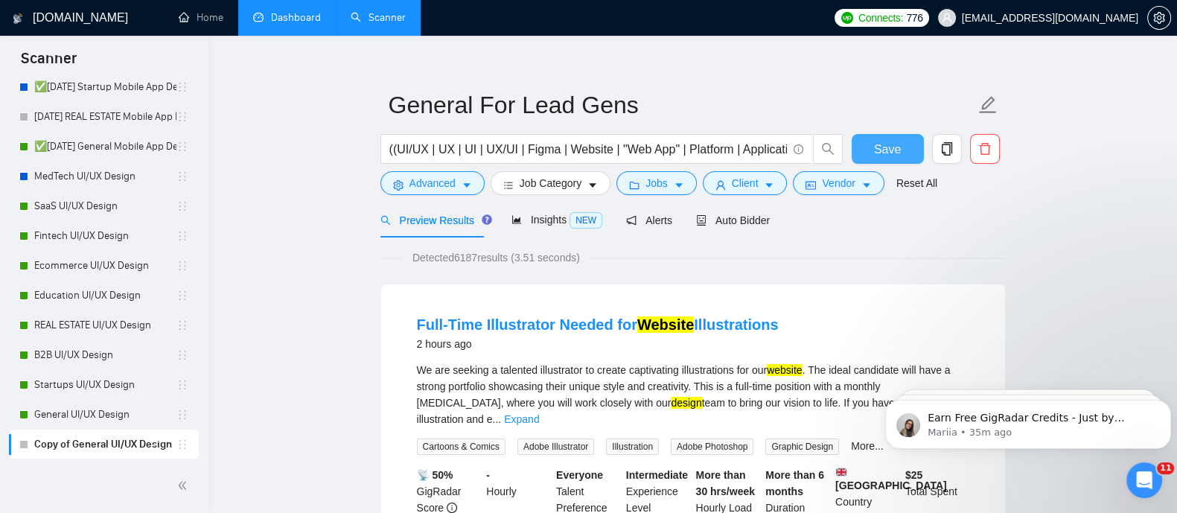
click at [893, 142] on span "Save" at bounding box center [887, 149] width 27 height 19
click at [654, 217] on span "Alerts" at bounding box center [649, 220] width 46 height 12
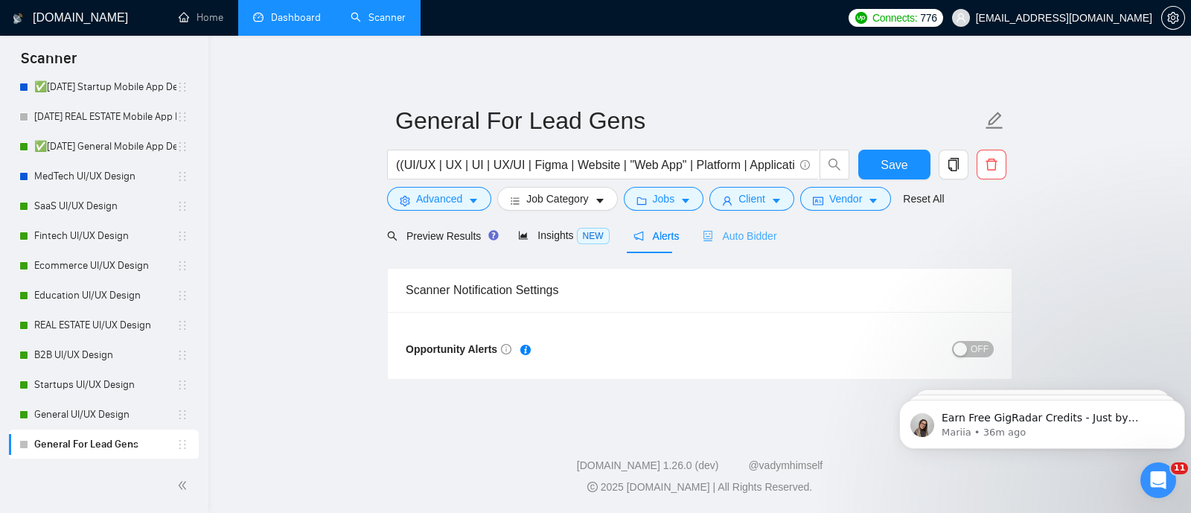
click at [755, 243] on div "Auto Bidder" at bounding box center [740, 235] width 74 height 35
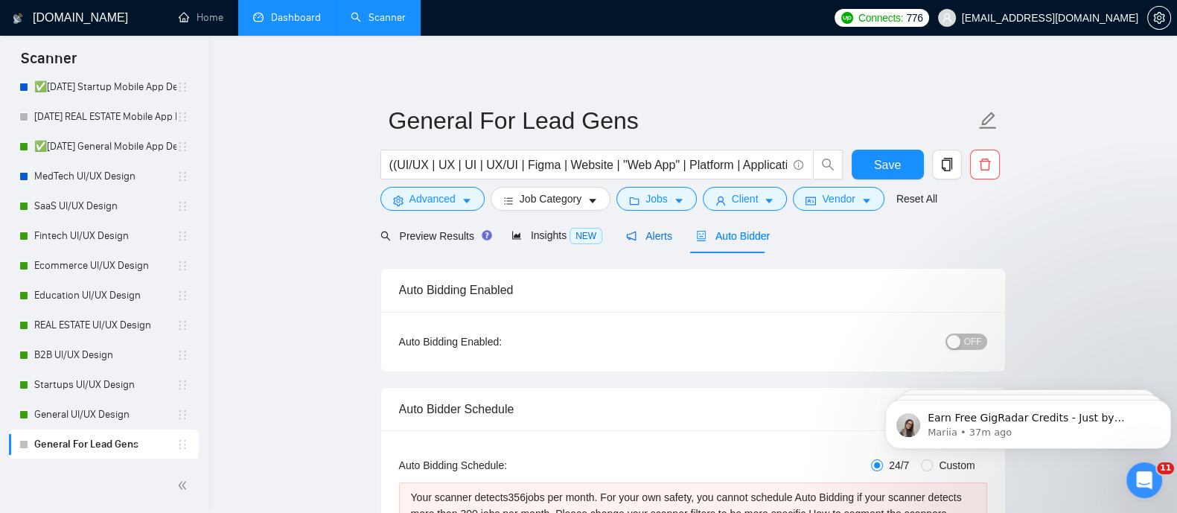
click at [658, 237] on span "Alerts" at bounding box center [649, 236] width 46 height 12
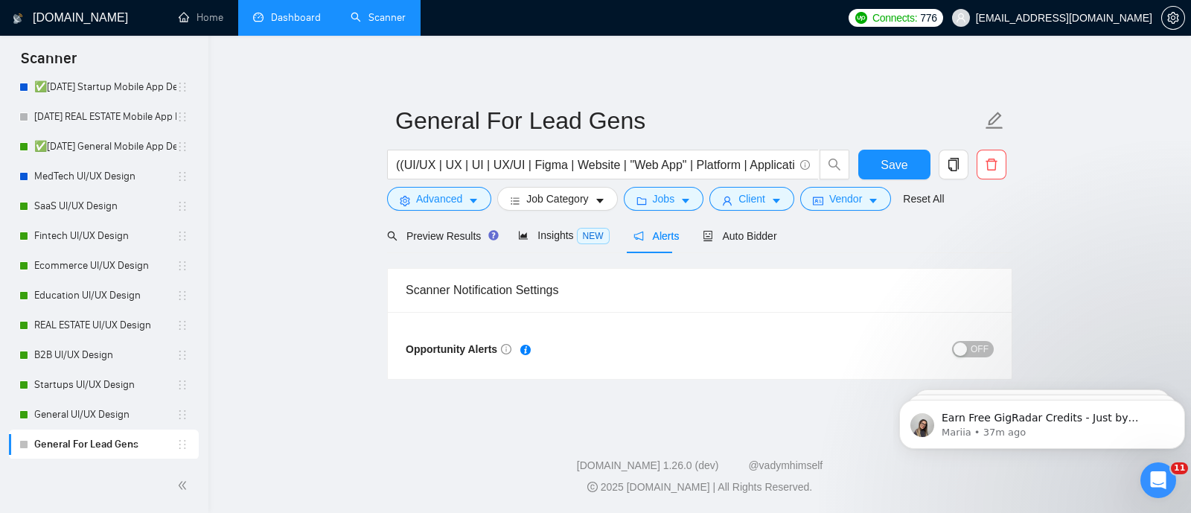
click at [971, 340] on div "OFF" at bounding box center [847, 348] width 294 height 17
click at [974, 350] on span "OFF" at bounding box center [980, 349] width 18 height 16
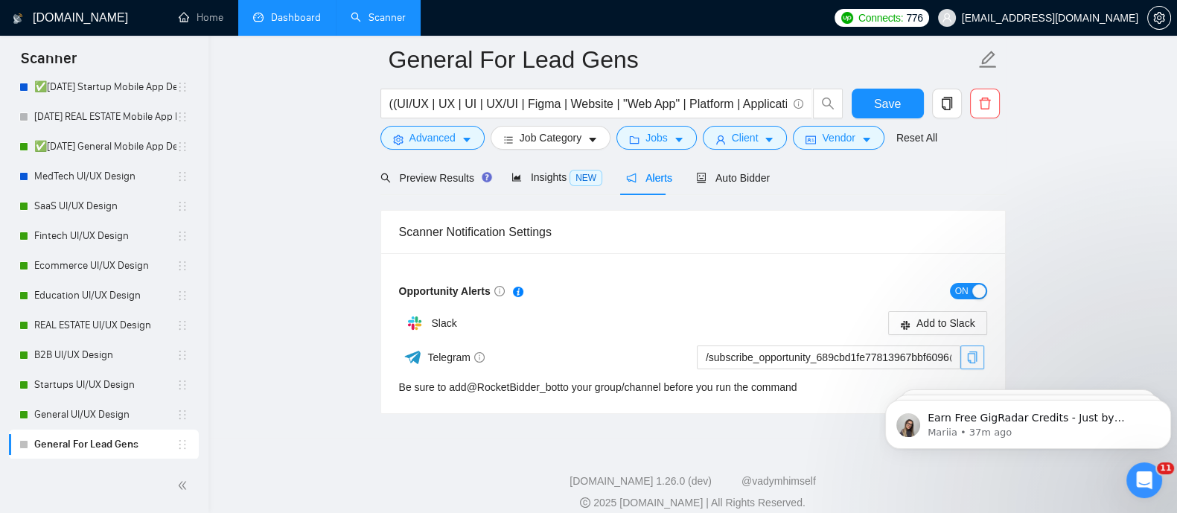
scroll to position [71, 0]
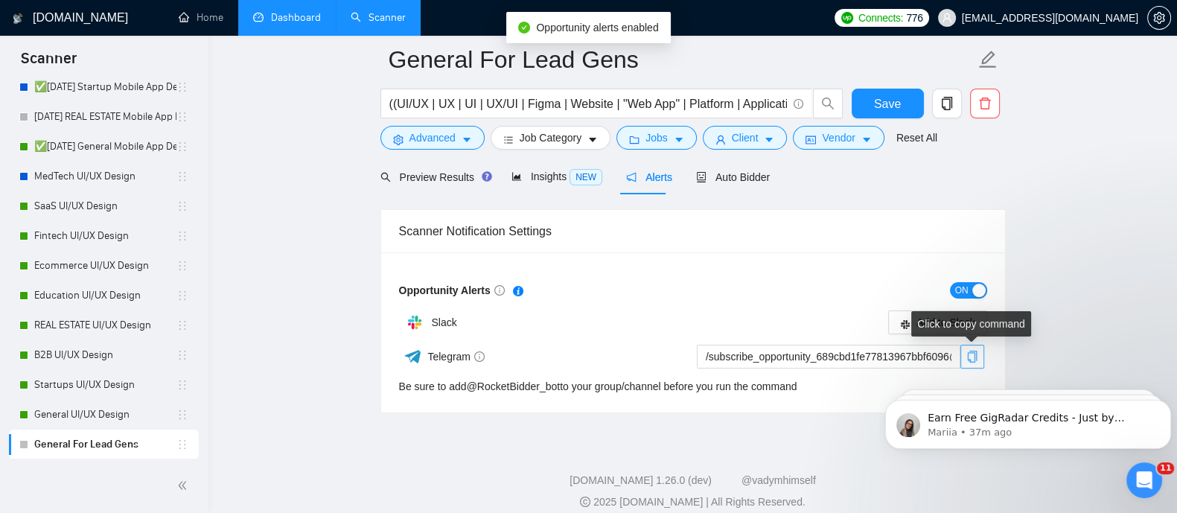
click at [971, 351] on icon "copy" at bounding box center [972, 357] width 10 height 12
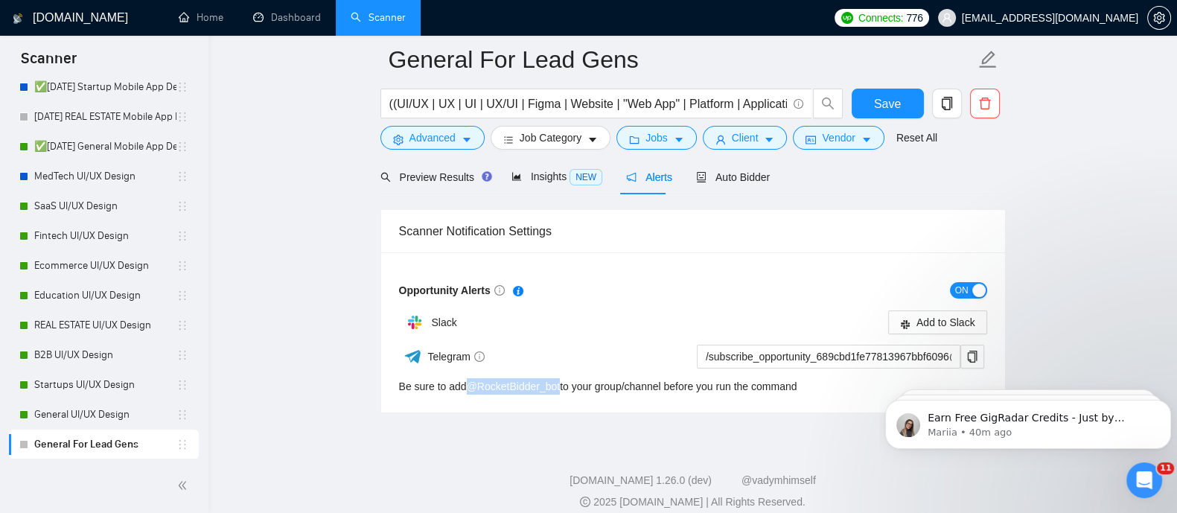
drag, startPoint x: 467, startPoint y: 396, endPoint x: 560, endPoint y: 385, distance: 93.0
click at [560, 385] on div "Opportunity Alerts ON Slack Add to Slack Telegram /subscribe_opportunity_689cbd…" at bounding box center [693, 332] width 624 height 160
copy link "@ RocketBidder_bot"
click at [838, 382] on div "Telegram /subscribe_opportunity_689cbd1fe77813967bbf6096@RocketBidder_bot Be su…" at bounding box center [691, 368] width 585 height 51
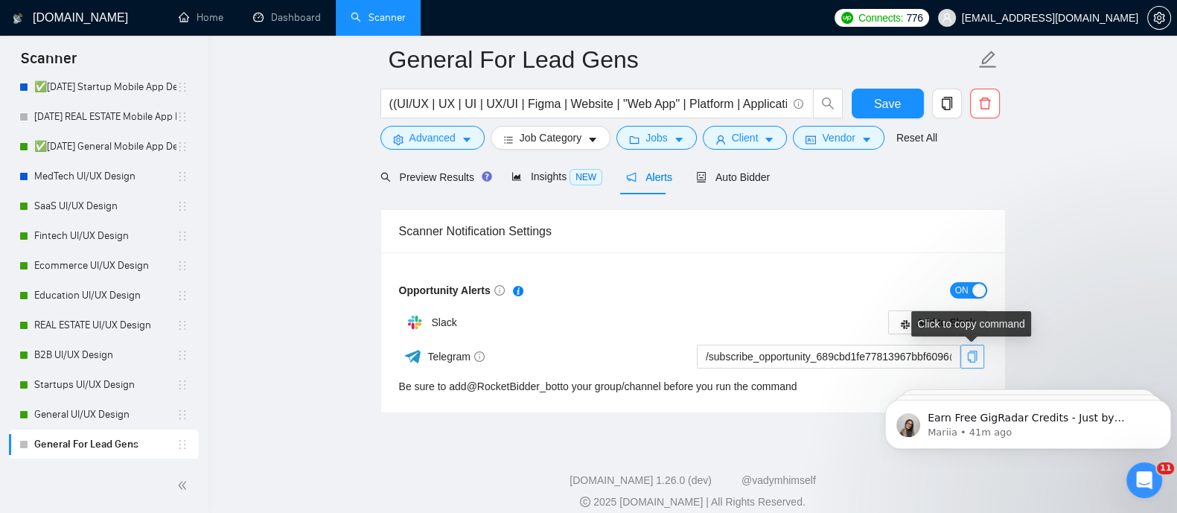
click at [970, 359] on icon "copy" at bounding box center [972, 357] width 10 height 12
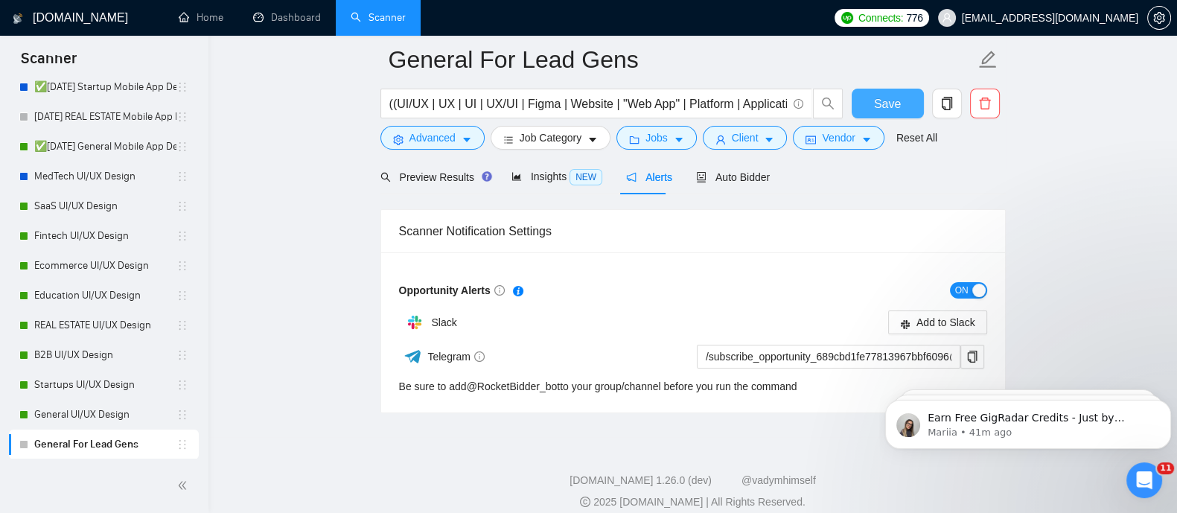
click at [897, 103] on span "Save" at bounding box center [887, 104] width 27 height 19
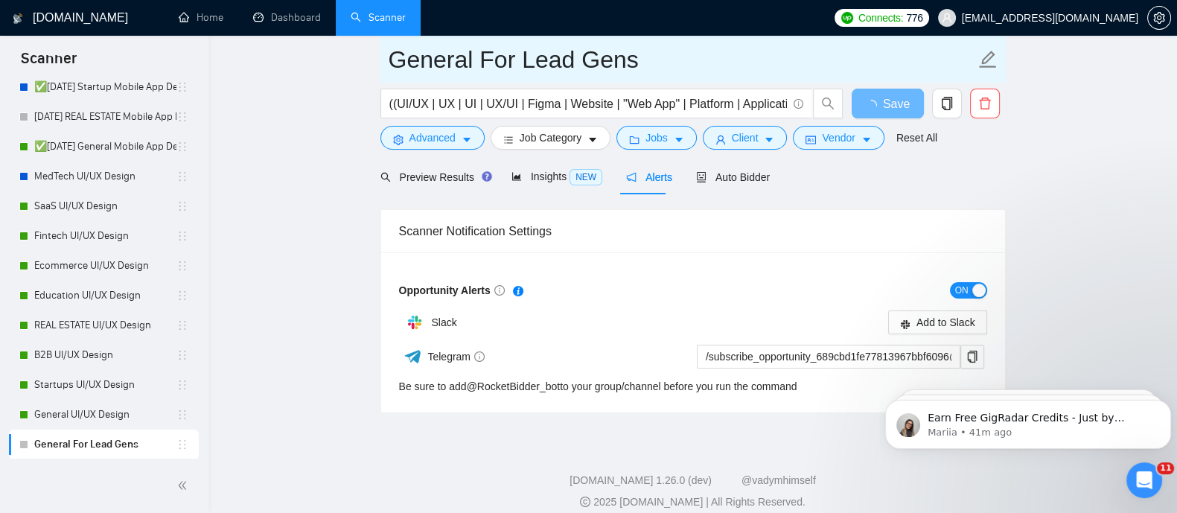
click at [398, 54] on input "General For Lead Gens" at bounding box center [682, 59] width 587 height 37
type input "AID | General For Lead Gens"
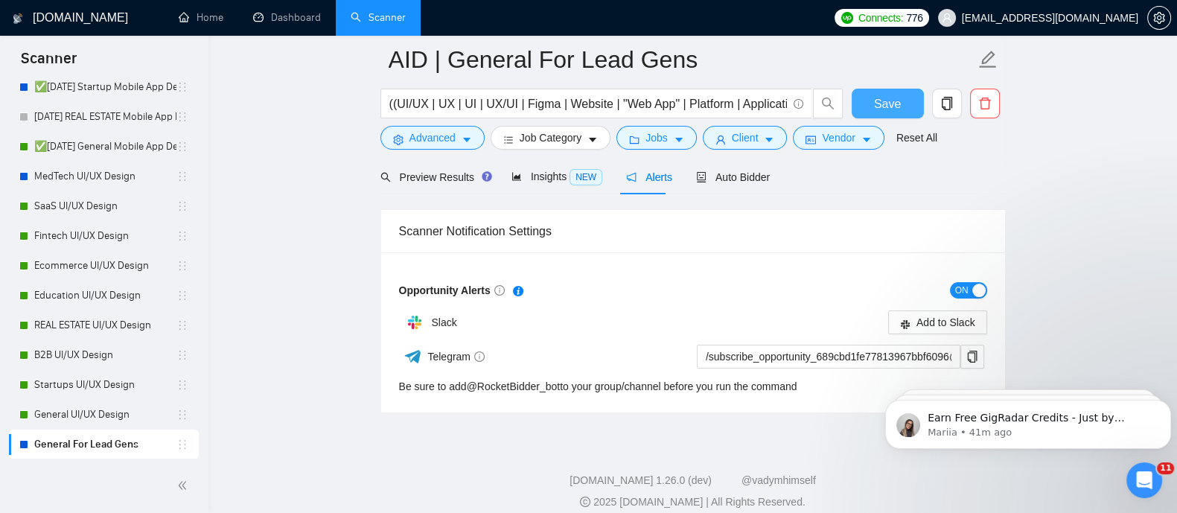
click at [875, 98] on span "Save" at bounding box center [887, 104] width 27 height 19
